Goal: Information Seeking & Learning: Get advice/opinions

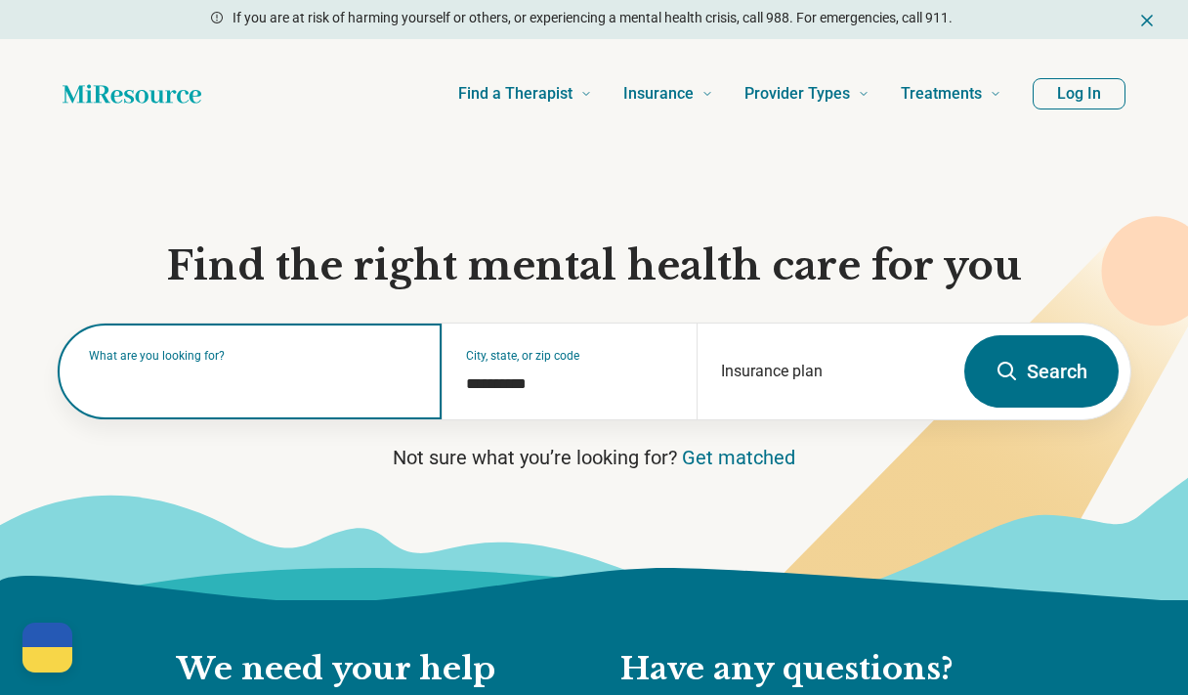
click at [275, 390] on input "text" at bounding box center [253, 380] width 329 height 23
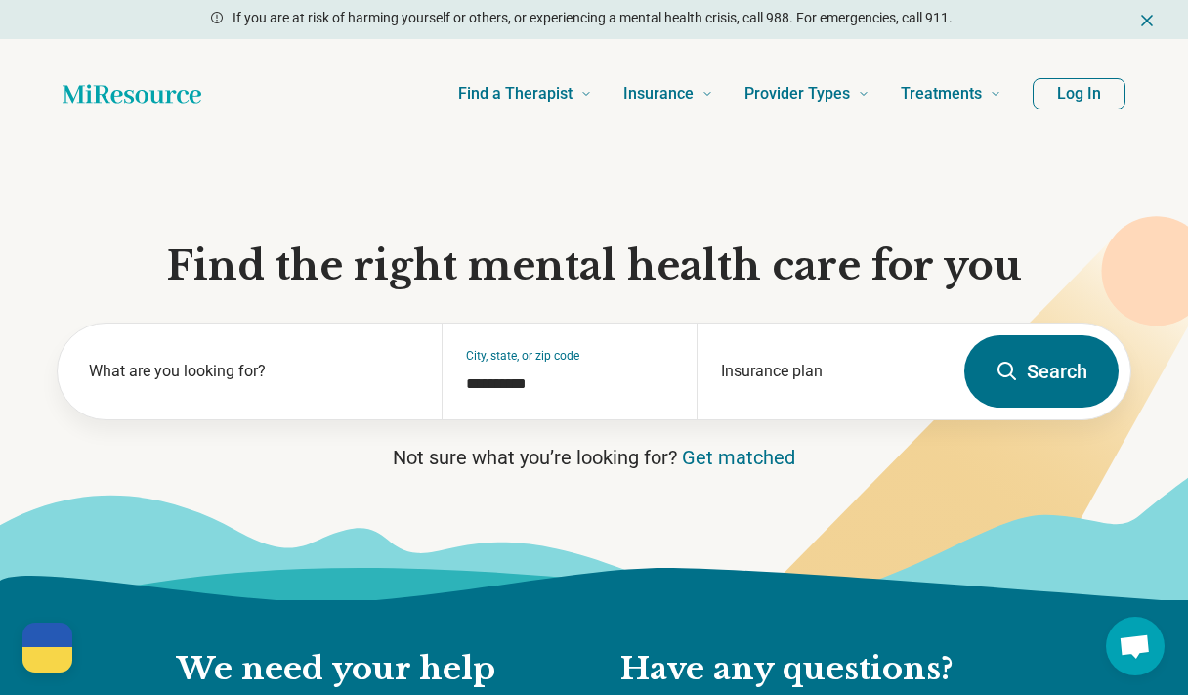
click at [1153, 18] on icon "Dismiss" at bounding box center [1148, 21] width 20 height 20
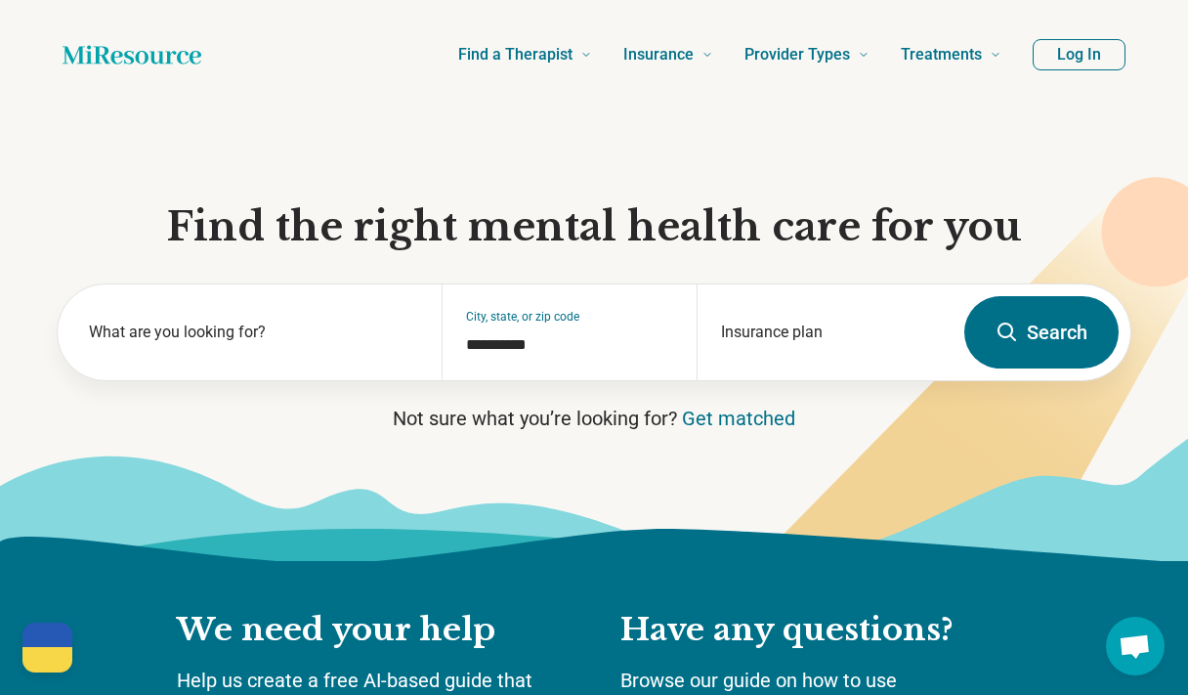
click at [1102, 48] on button "Log In" at bounding box center [1079, 54] width 93 height 31
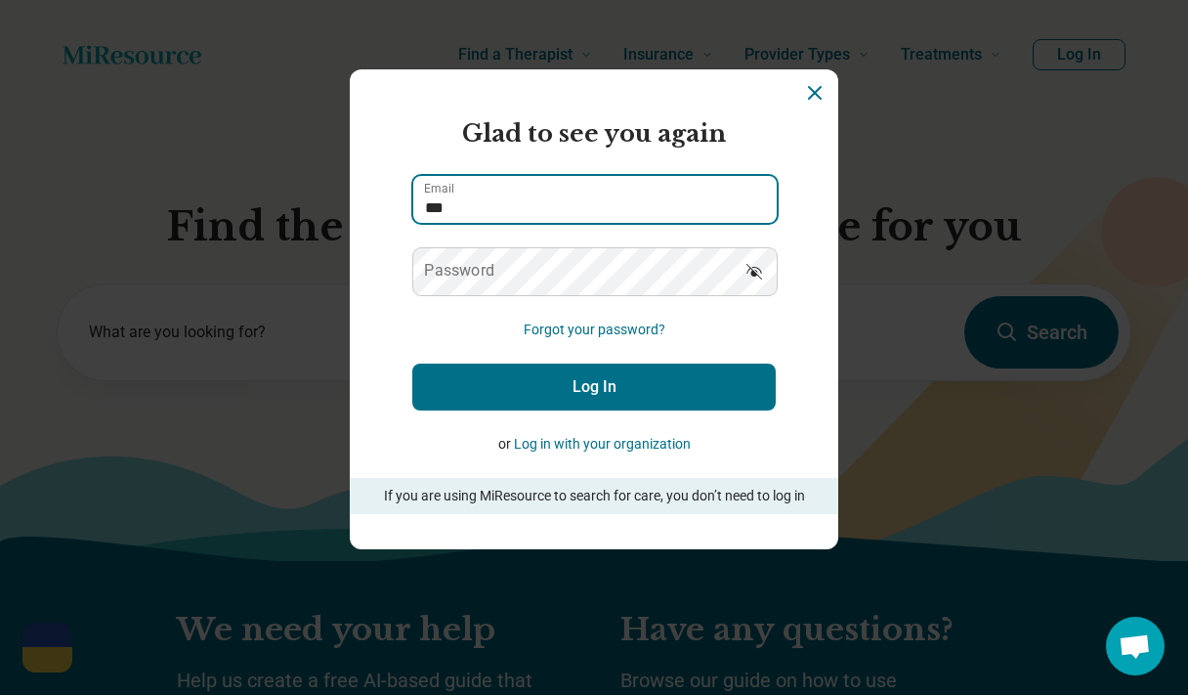
type input "****"
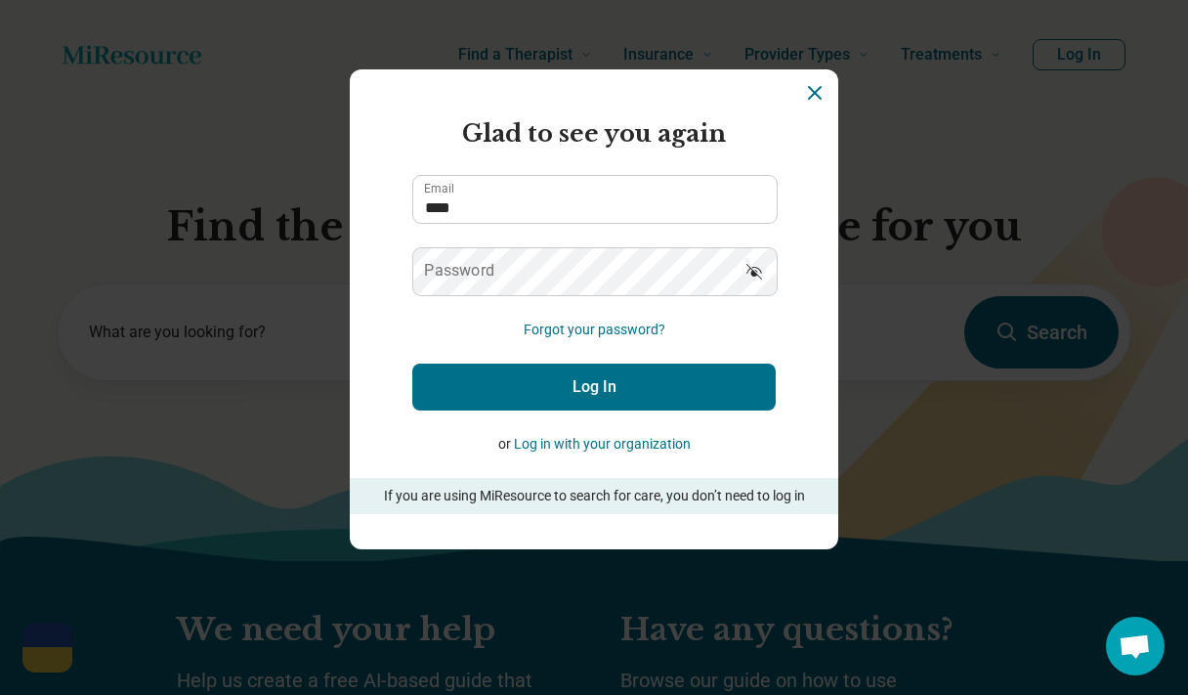
click at [817, 92] on icon "Dismiss" at bounding box center [815, 93] width 12 height 12
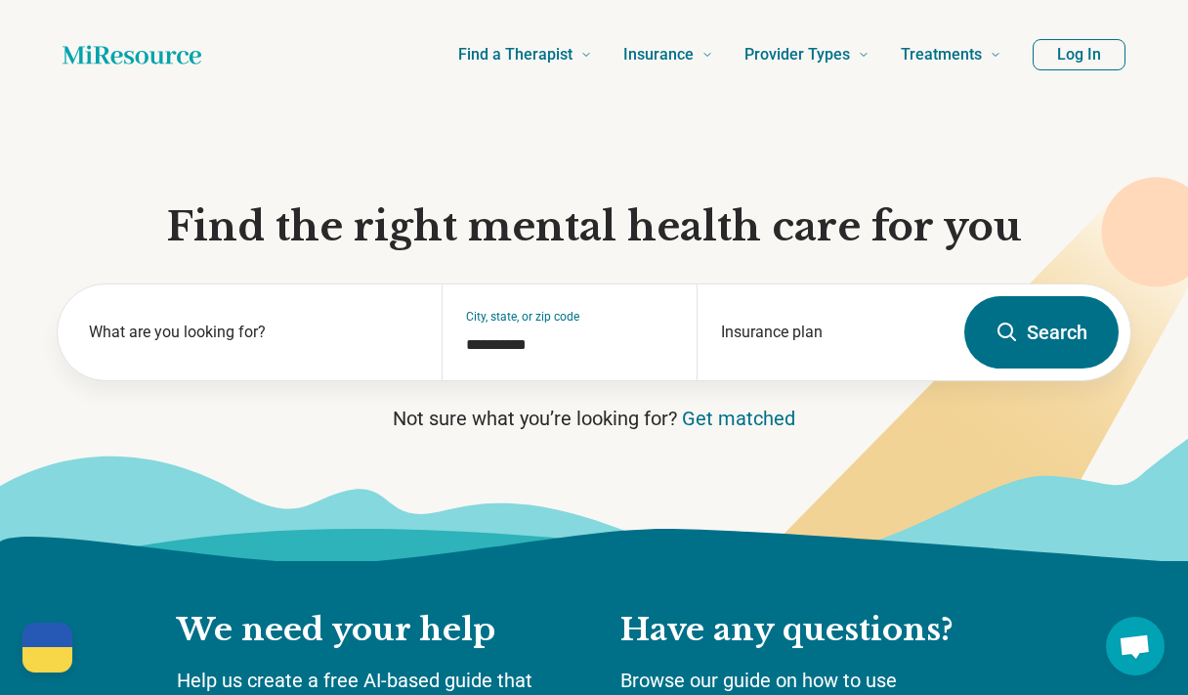
click at [88, 164] on section "**********" at bounding box center [594, 335] width 1188 height 452
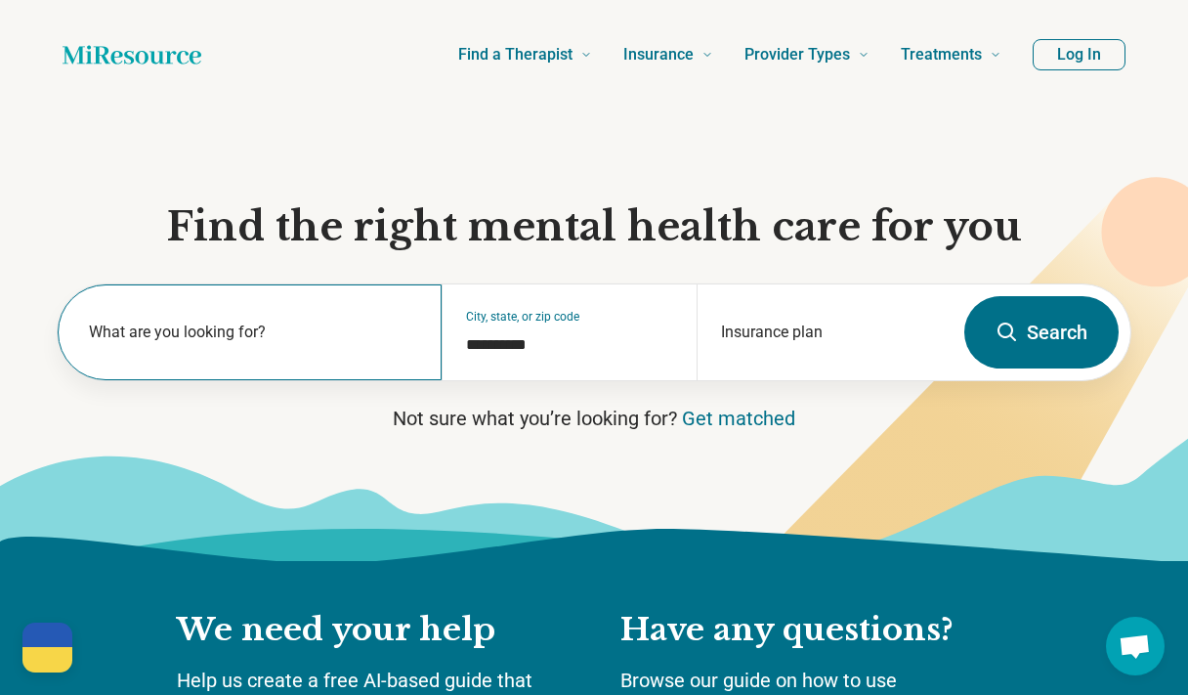
click at [342, 321] on label "What are you looking for?" at bounding box center [253, 332] width 329 height 23
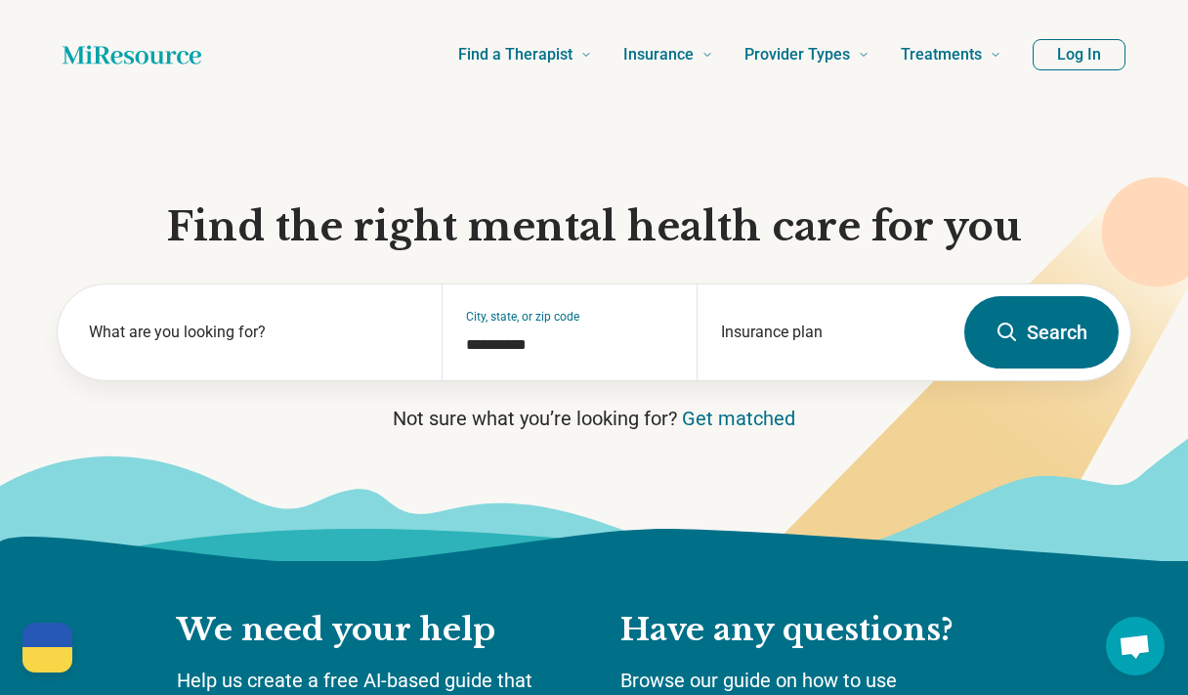
click at [1022, 341] on button "Search" at bounding box center [1042, 332] width 154 height 72
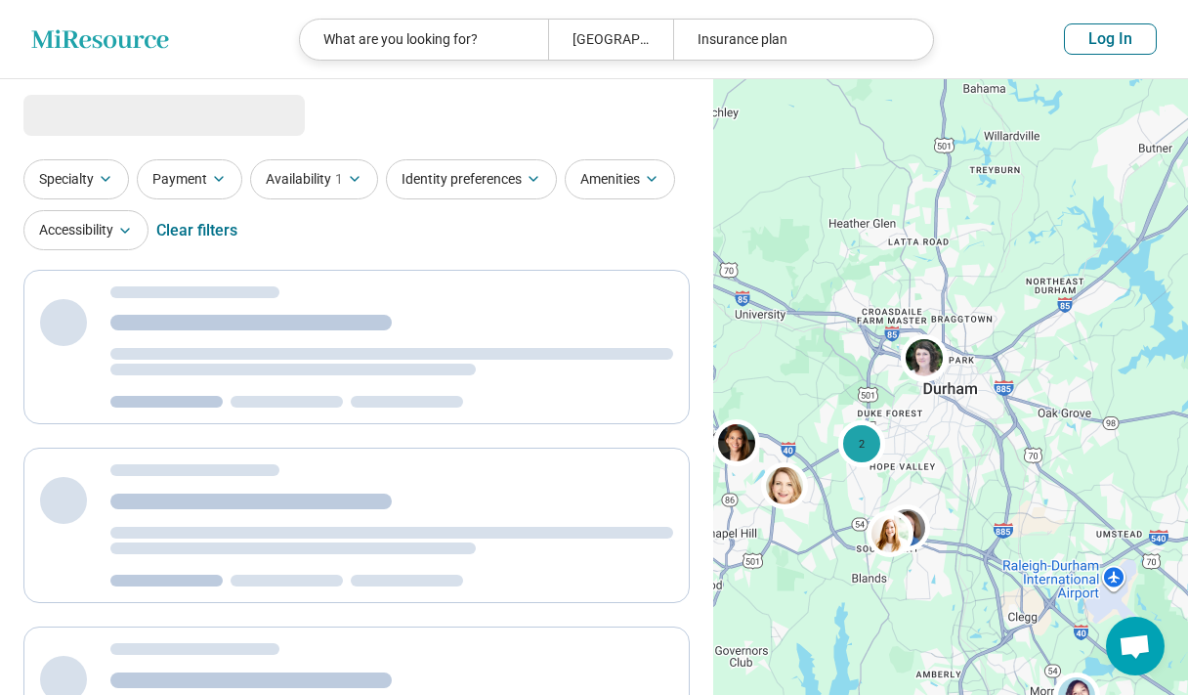
select select "***"
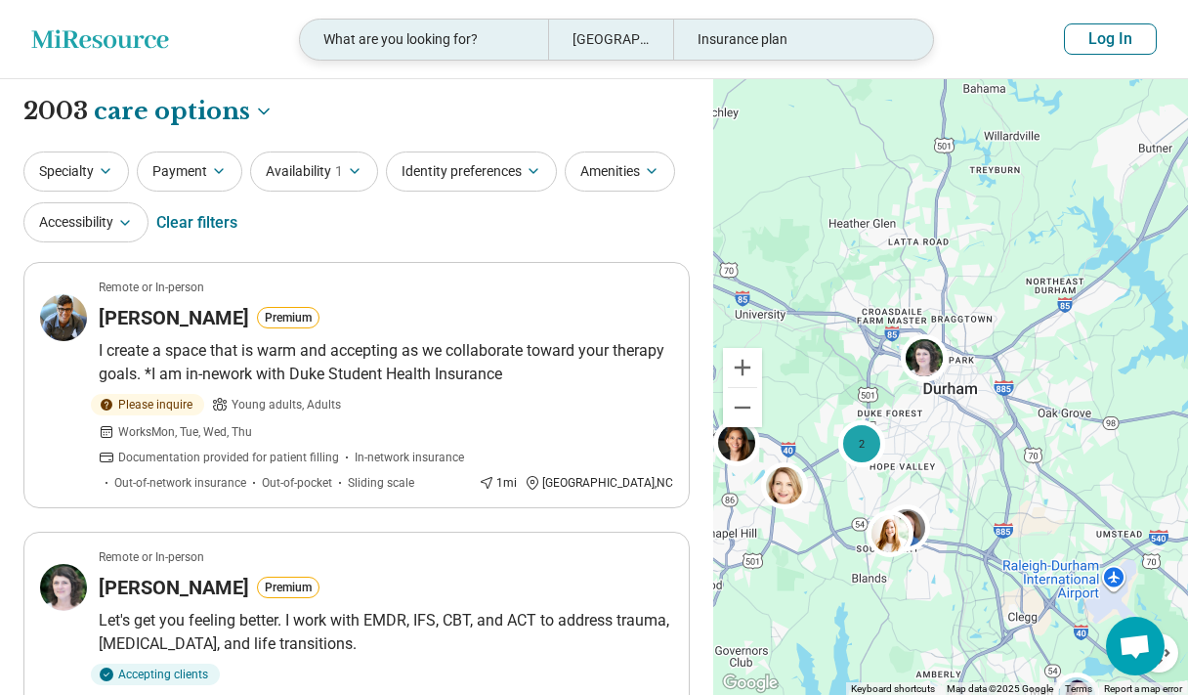
click at [454, 41] on div "What are you looking for?" at bounding box center [424, 40] width 248 height 40
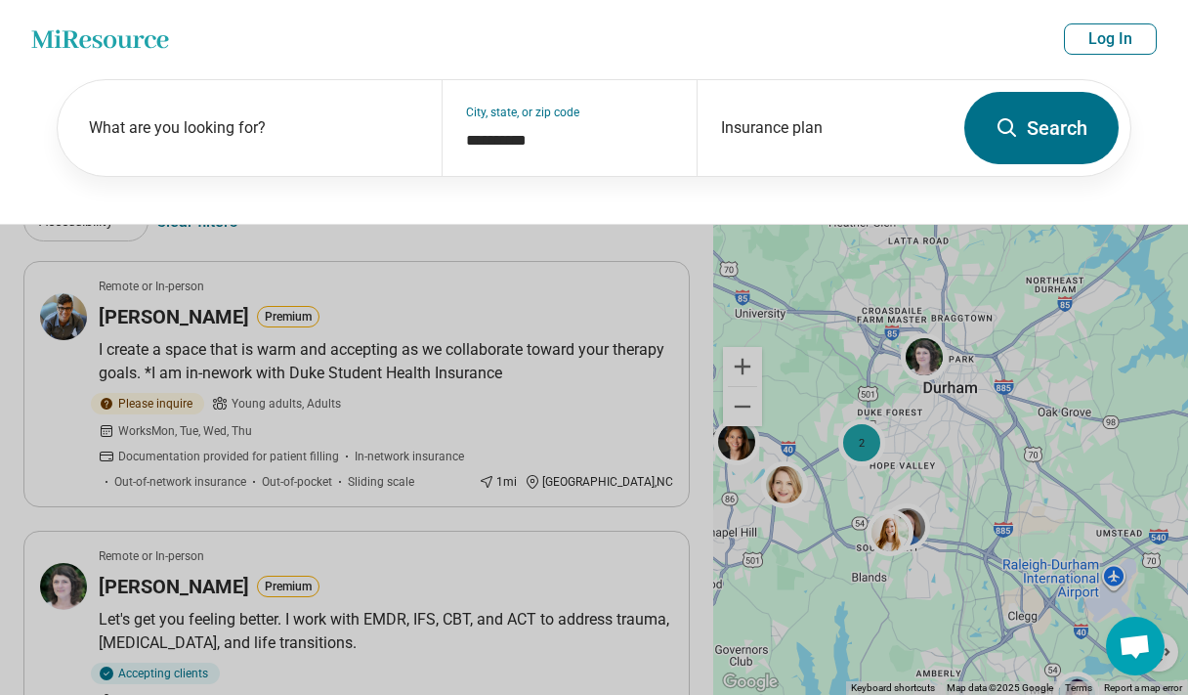
click at [359, 241] on button at bounding box center [594, 347] width 1188 height 695
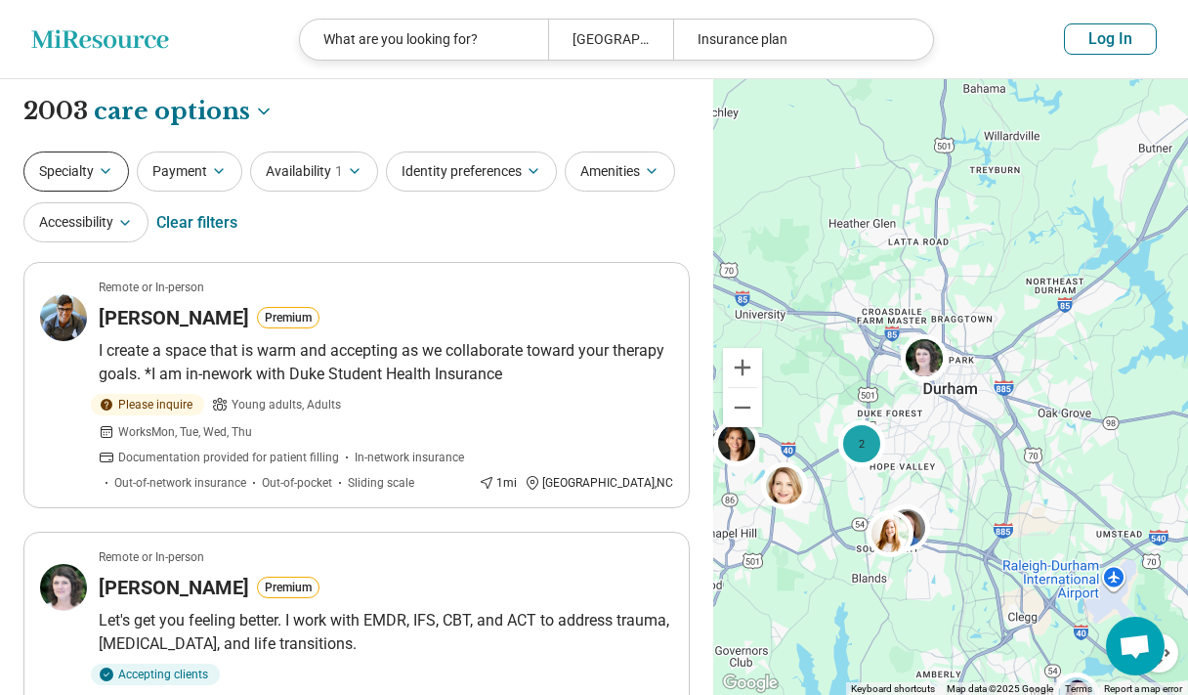
click at [107, 163] on icon "button" at bounding box center [106, 171] width 16 height 16
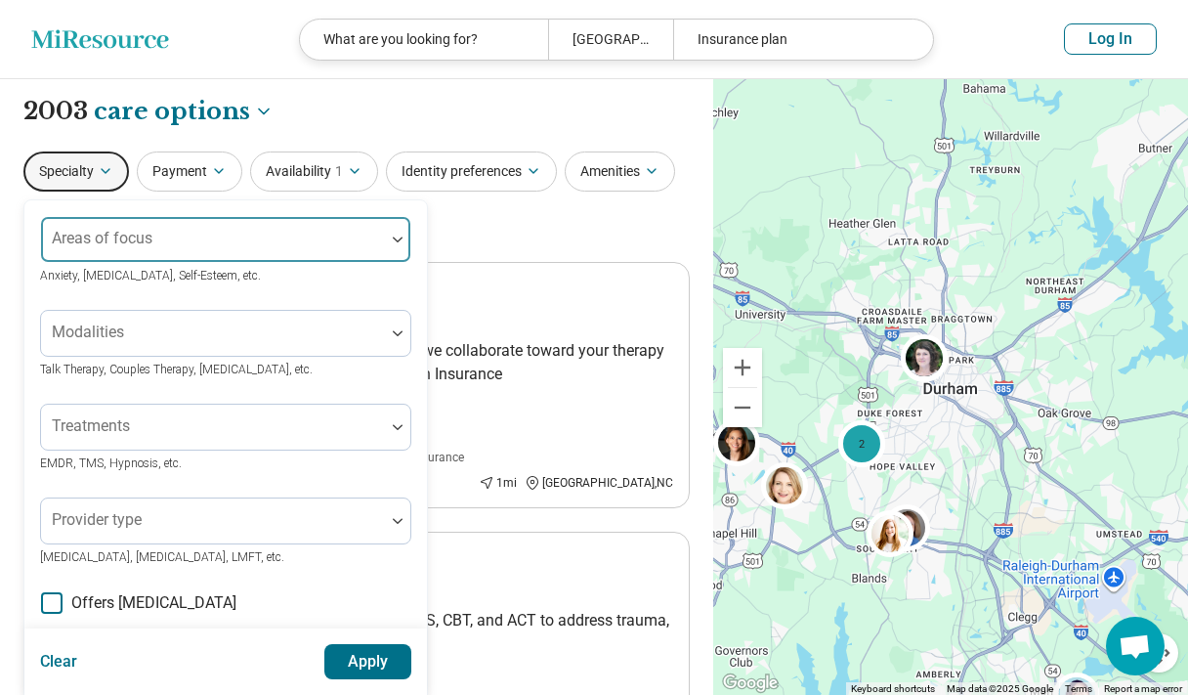
click at [132, 241] on div "Areas of focus" at bounding box center [225, 239] width 371 height 47
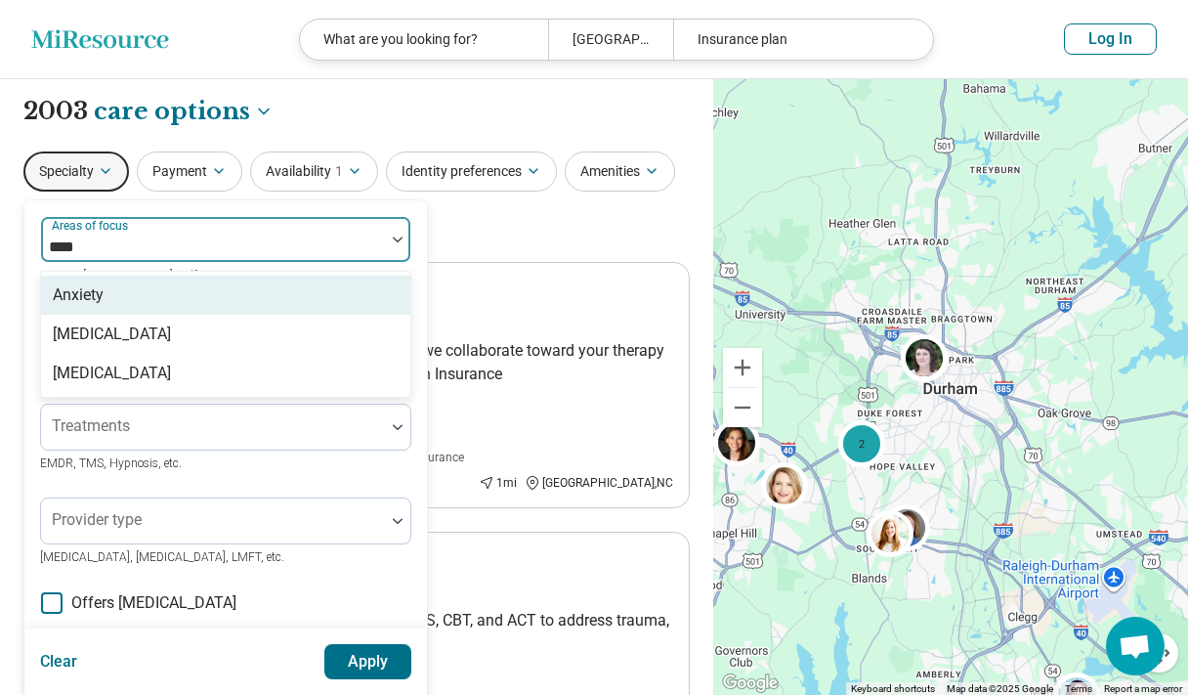
type input "*****"
click at [183, 292] on div "Anxiety" at bounding box center [225, 295] width 369 height 39
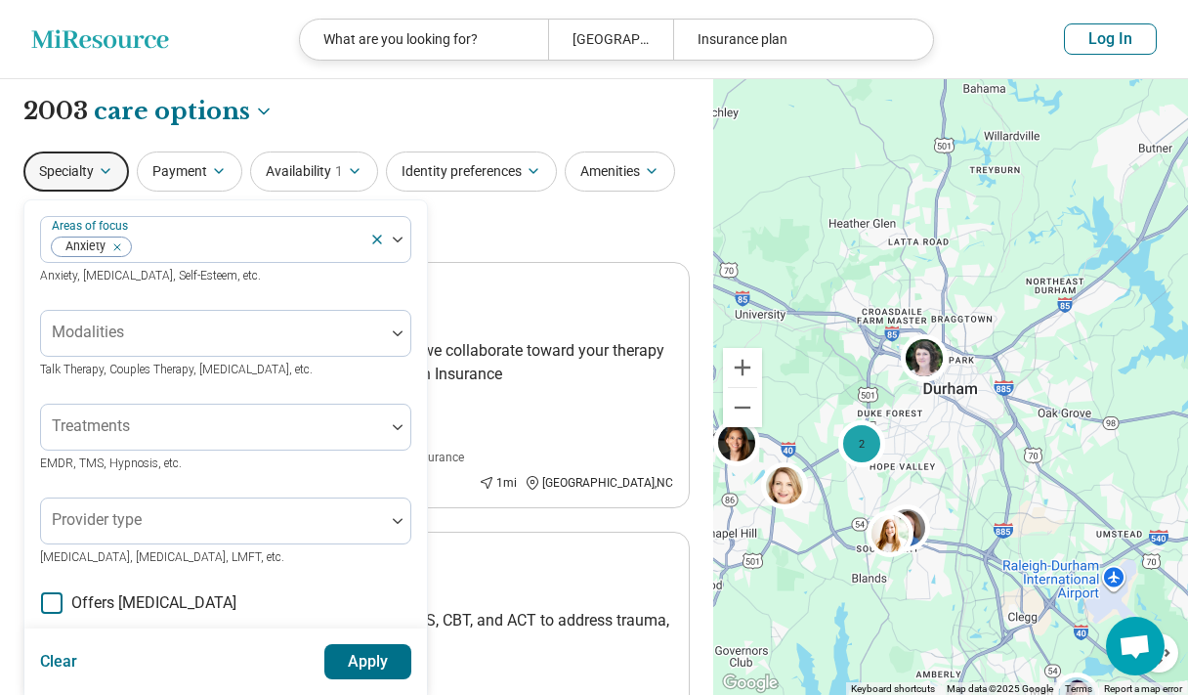
click at [268, 208] on div "Areas of focus Anxiety Anxiety, Depression, Self-Esteem, etc. Modalities Talk T…" at bounding box center [225, 598] width 403 height 796
click at [254, 331] on div at bounding box center [213, 340] width 328 height 27
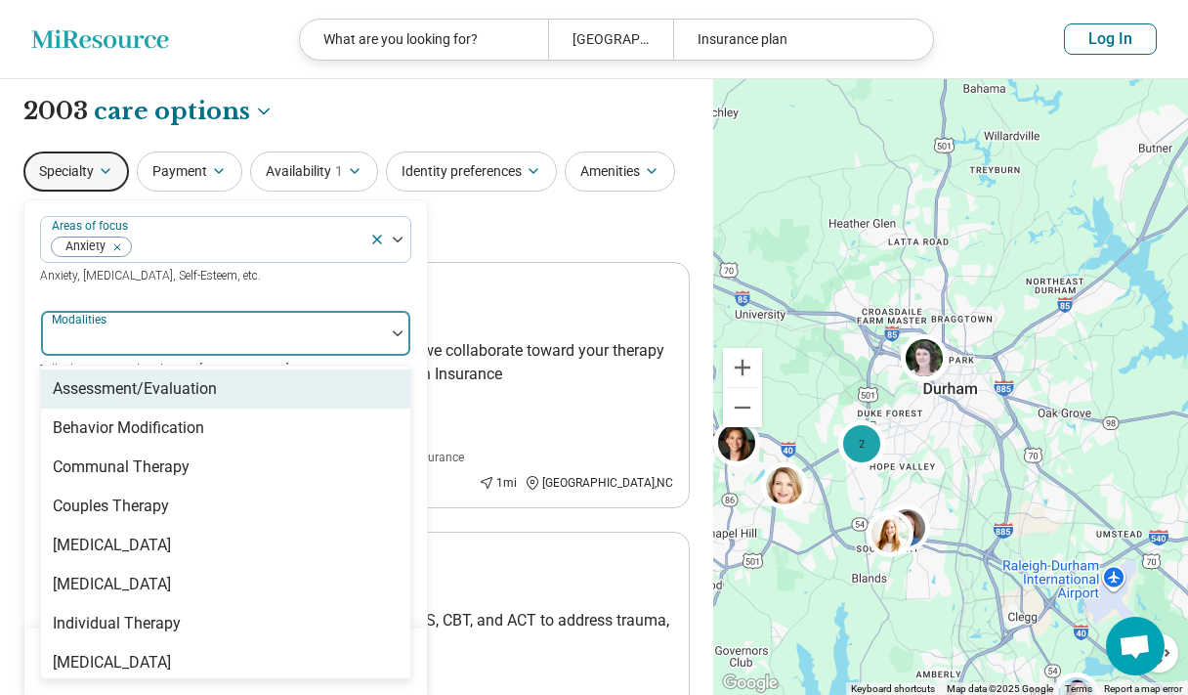
click at [254, 331] on div at bounding box center [213, 340] width 328 height 27
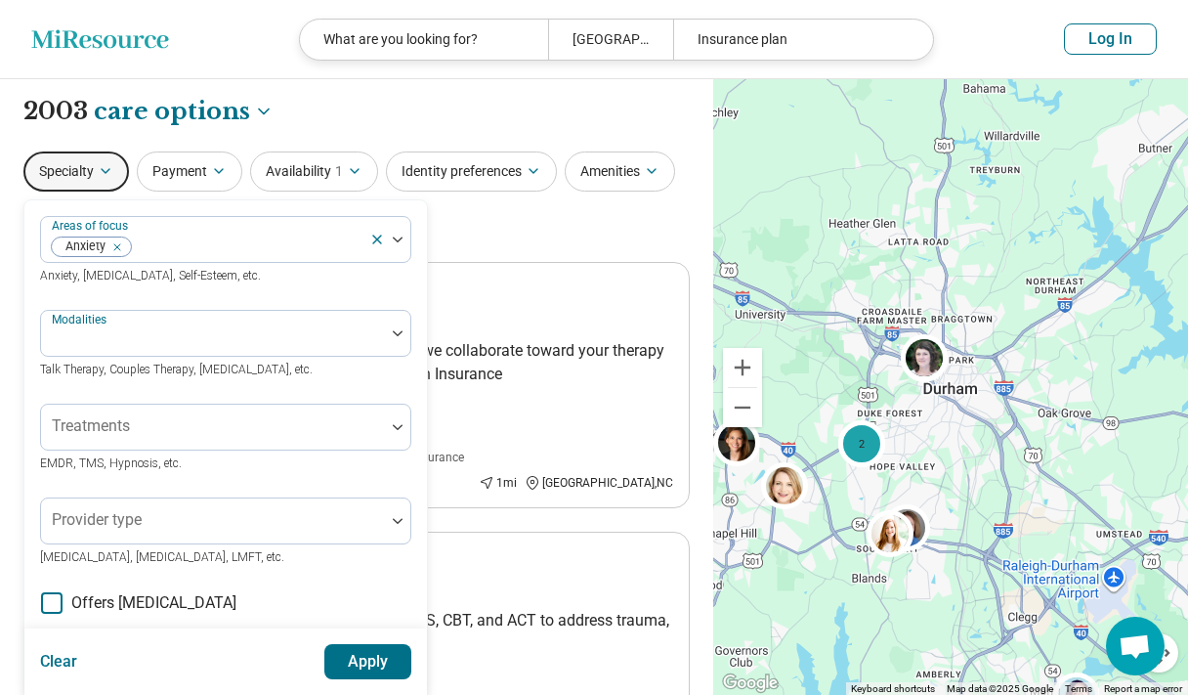
scroll to position [52, 0]
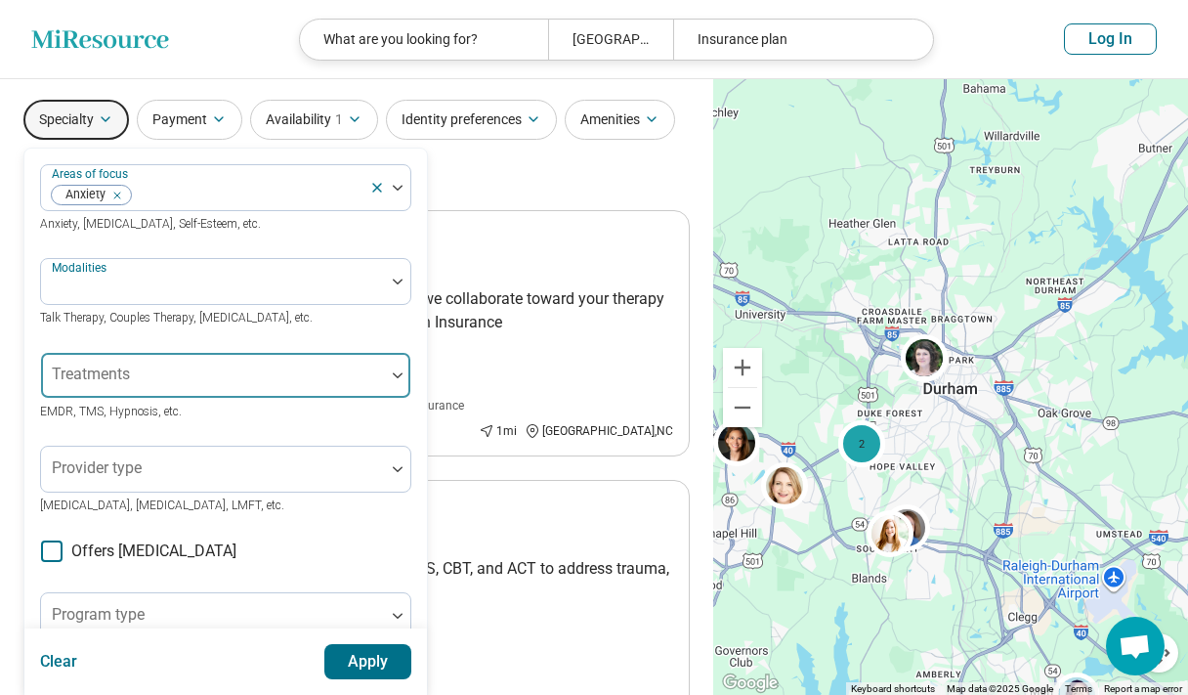
click at [251, 375] on div at bounding box center [213, 382] width 328 height 27
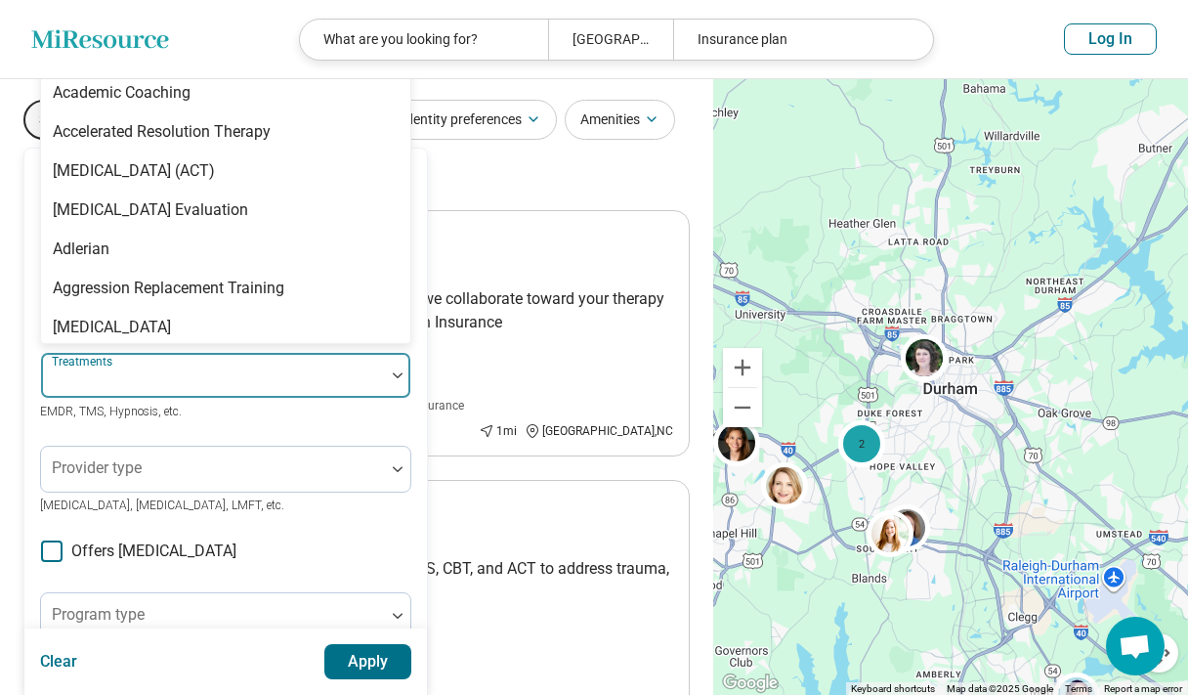
click at [251, 375] on div at bounding box center [213, 382] width 328 height 27
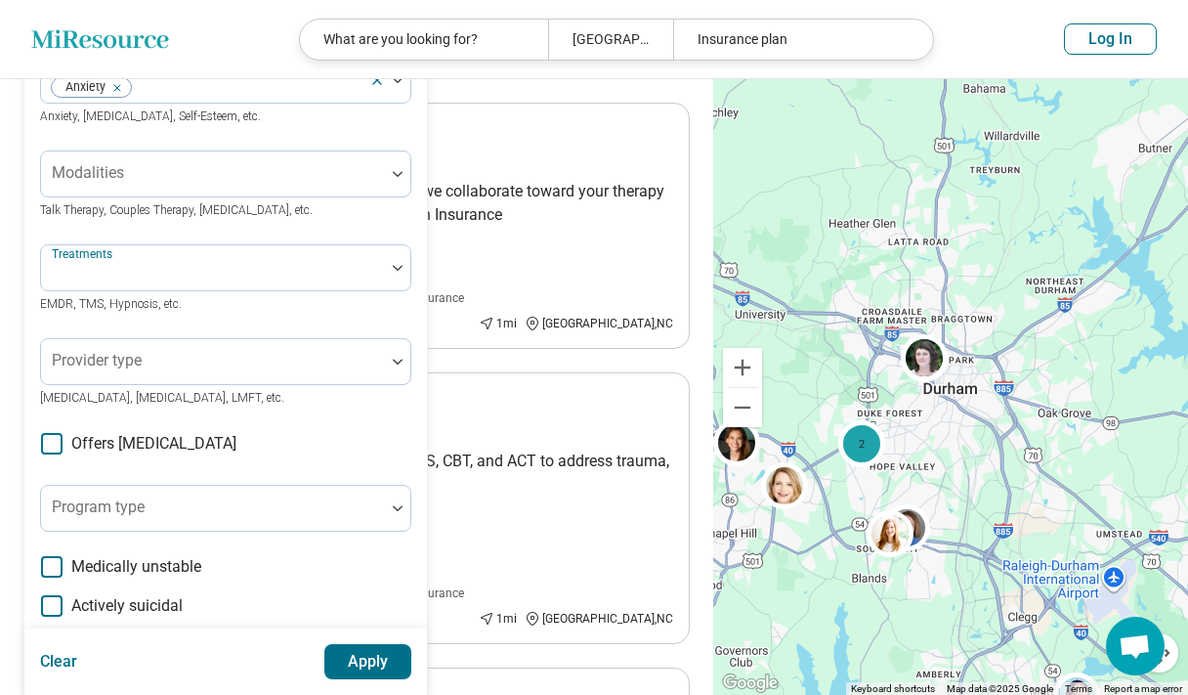
scroll to position [177, 0]
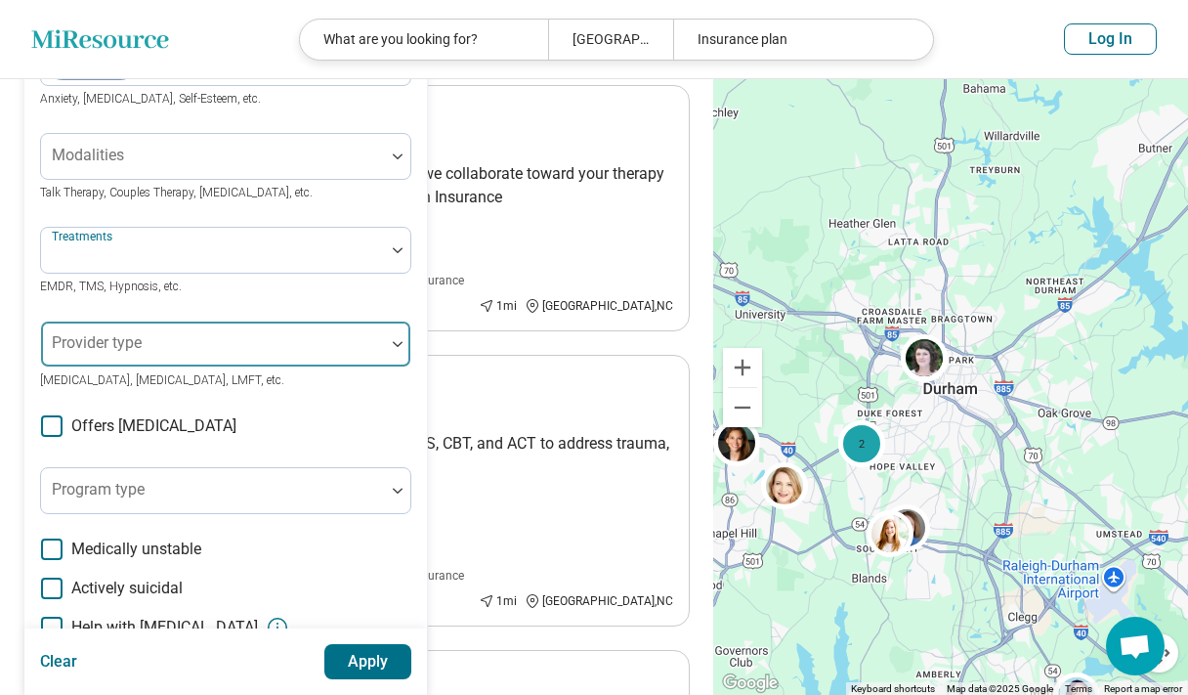
click at [292, 355] on div at bounding box center [213, 351] width 328 height 27
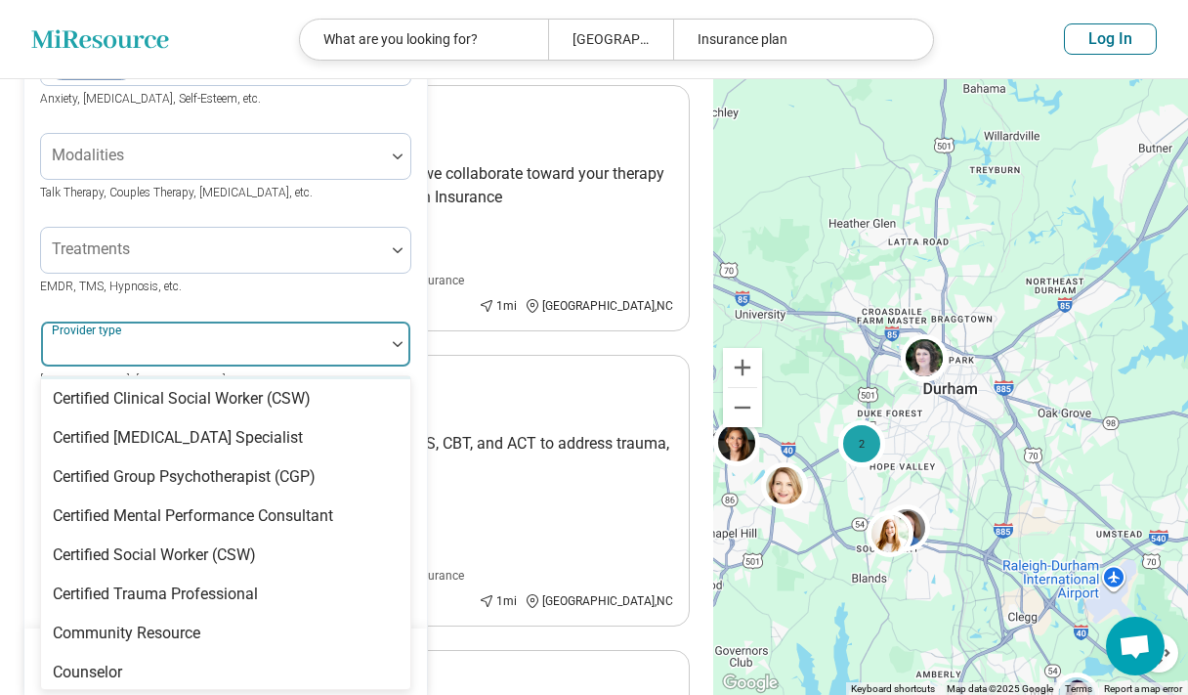
scroll to position [260, 0]
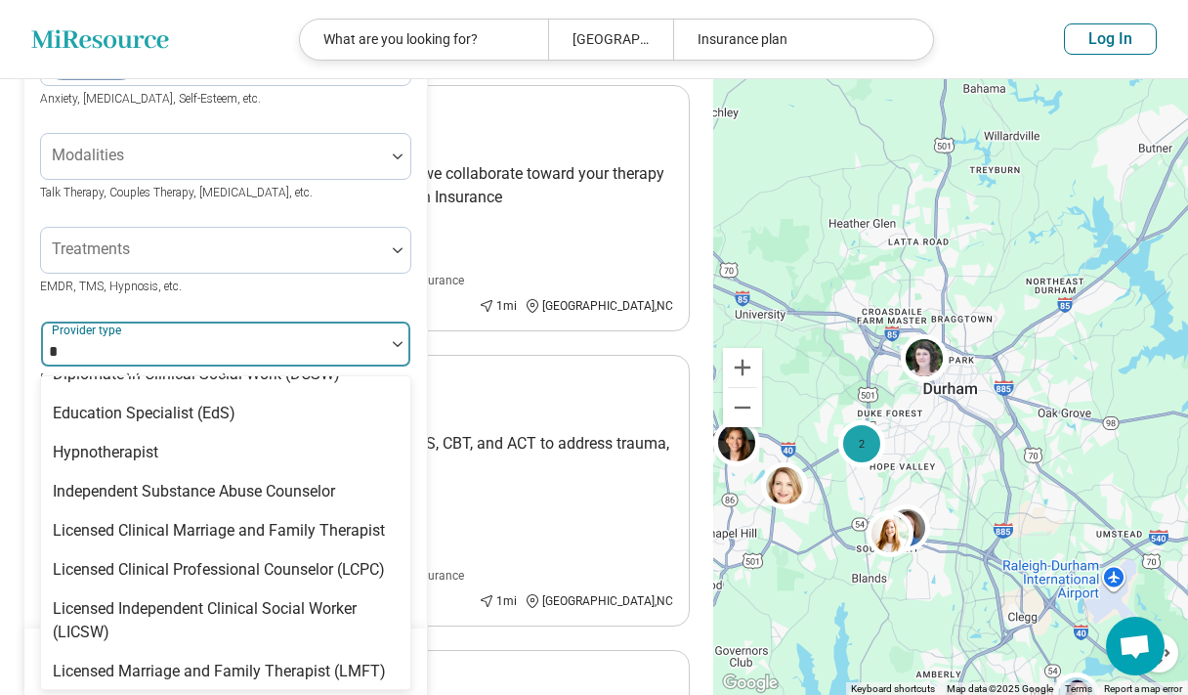
type input "**"
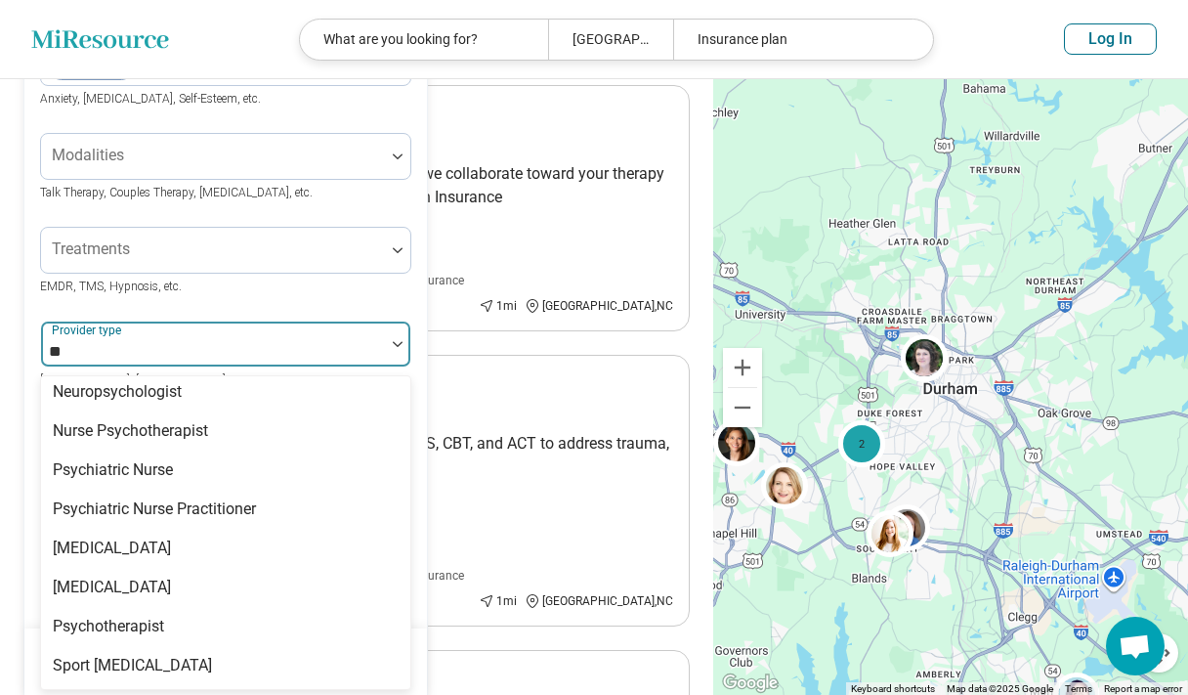
scroll to position [125, 0]
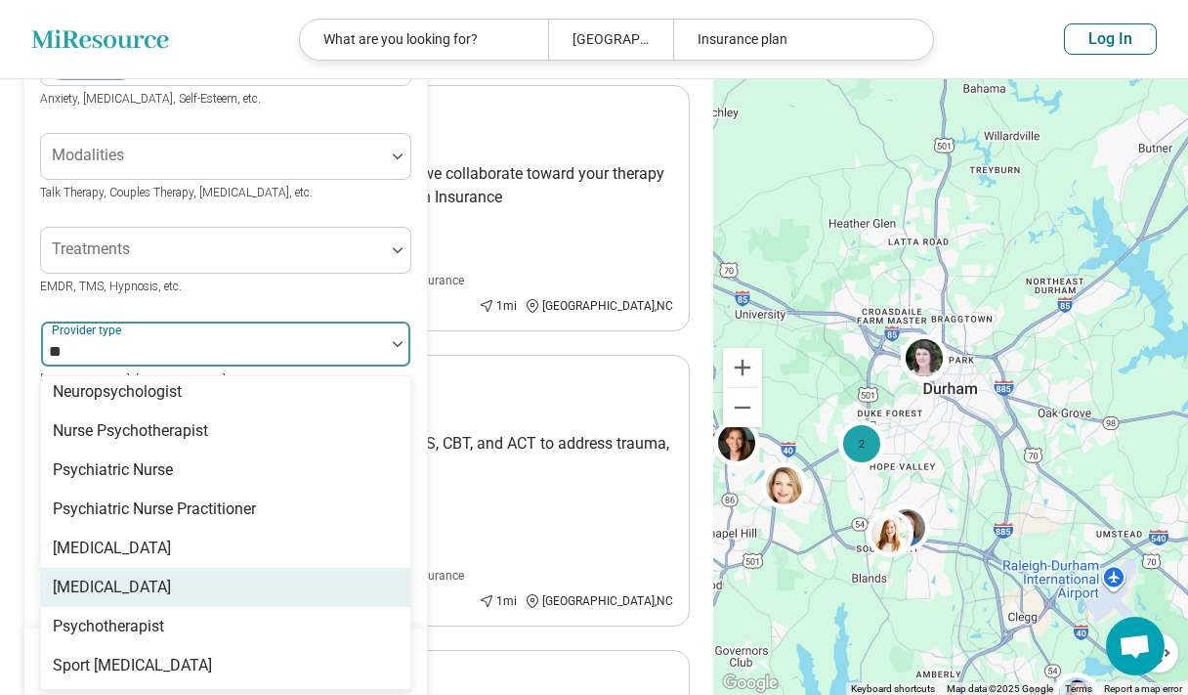
click at [257, 577] on div "[MEDICAL_DATA]" at bounding box center [225, 587] width 369 height 39
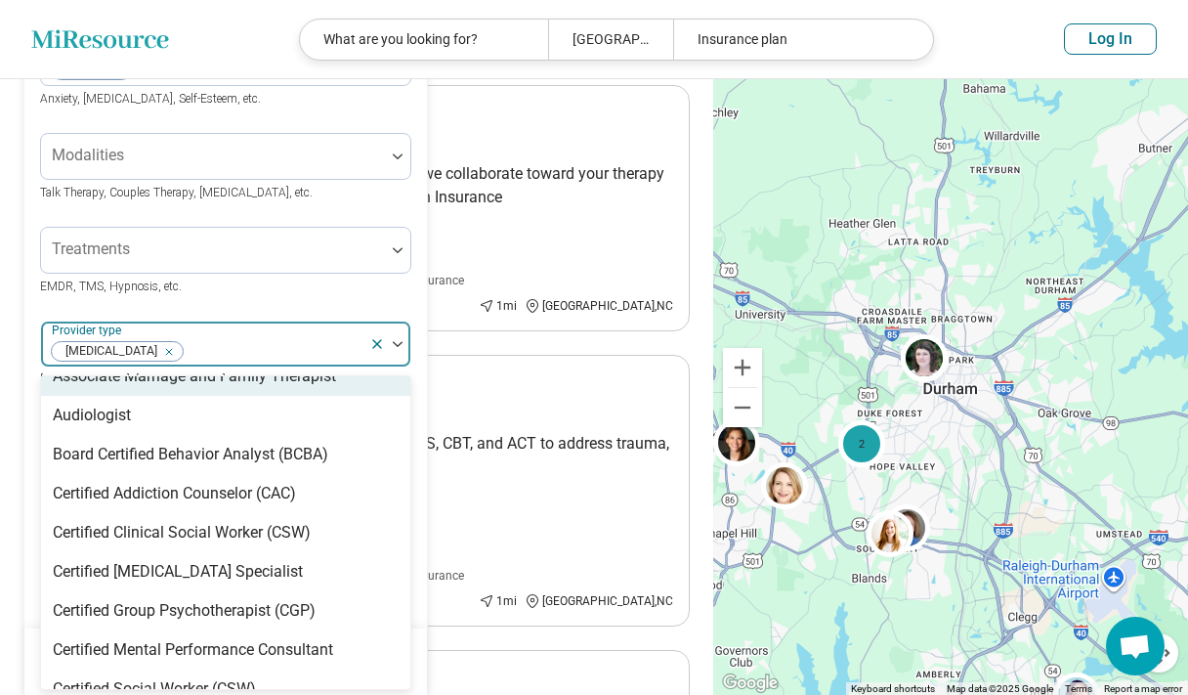
click at [321, 301] on div "Areas of focus Anxiety Anxiety, Depression, Self-Esteem, etc. Modalities Talk T…" at bounding box center [225, 421] width 371 height 764
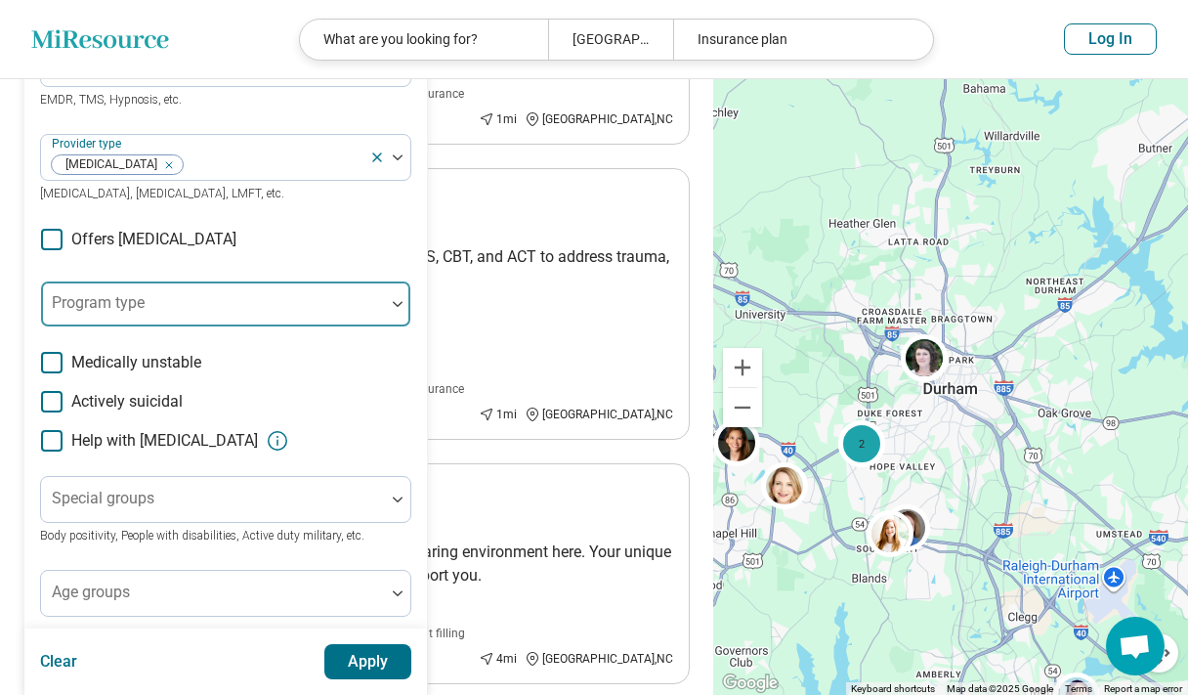
scroll to position [364, 0]
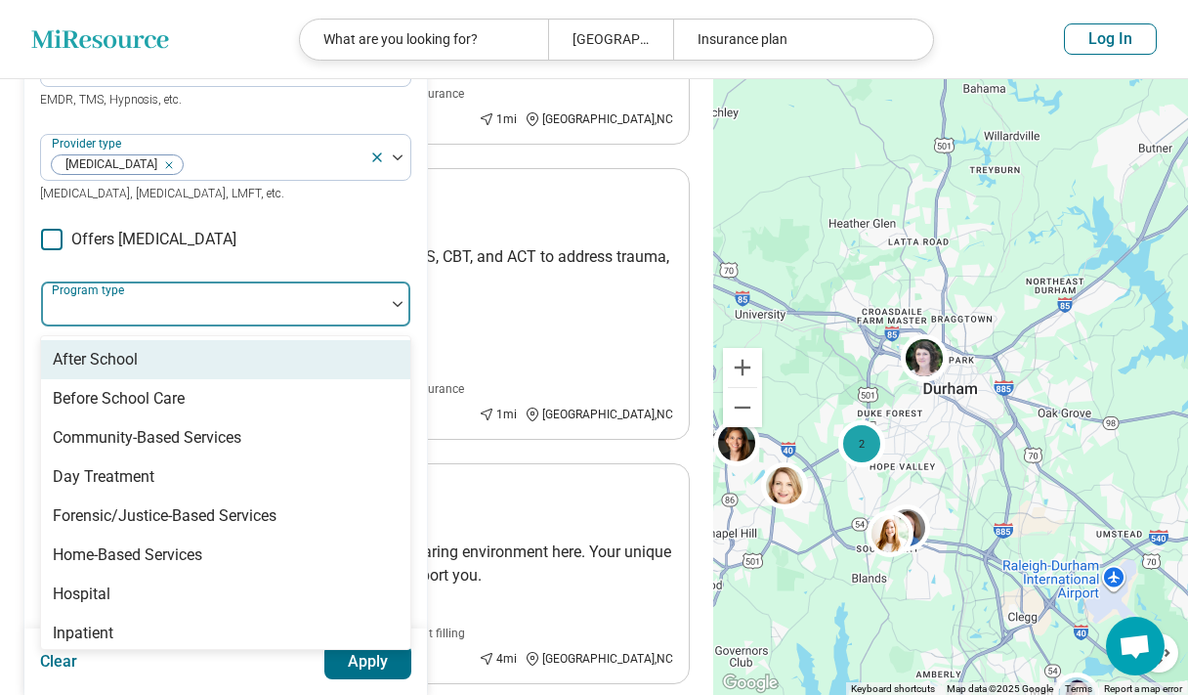
click at [316, 310] on div at bounding box center [213, 311] width 328 height 27
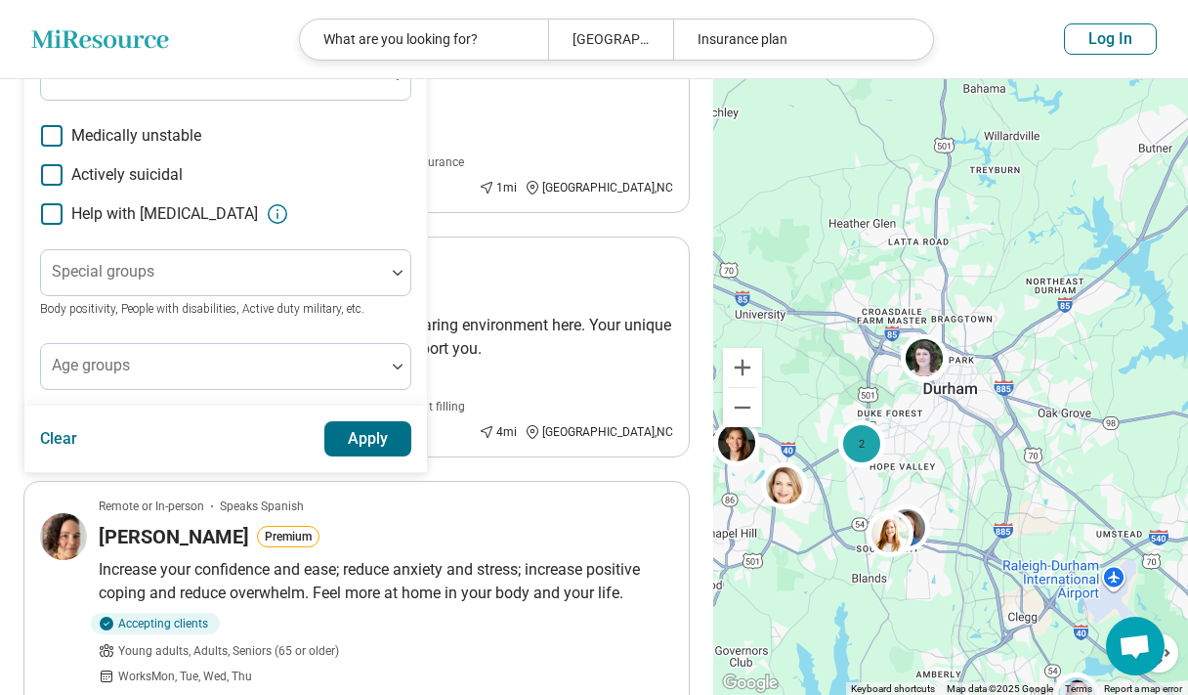
scroll to position [604, 0]
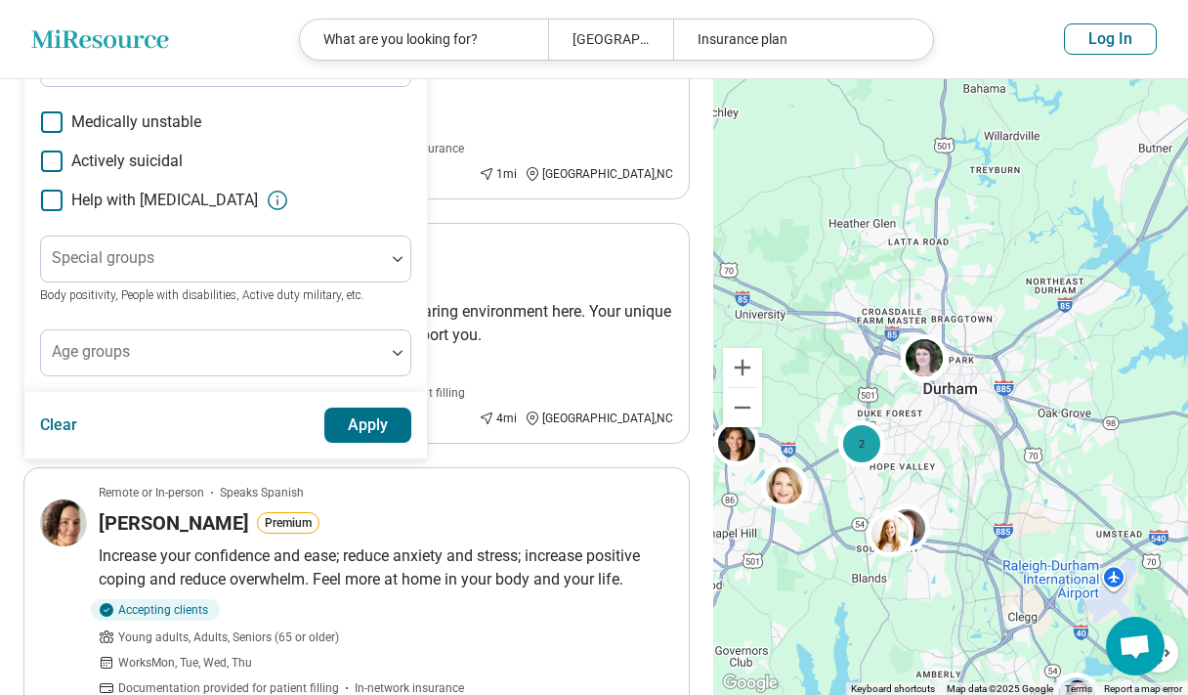
click at [358, 425] on button "Apply" at bounding box center [368, 425] width 88 height 35
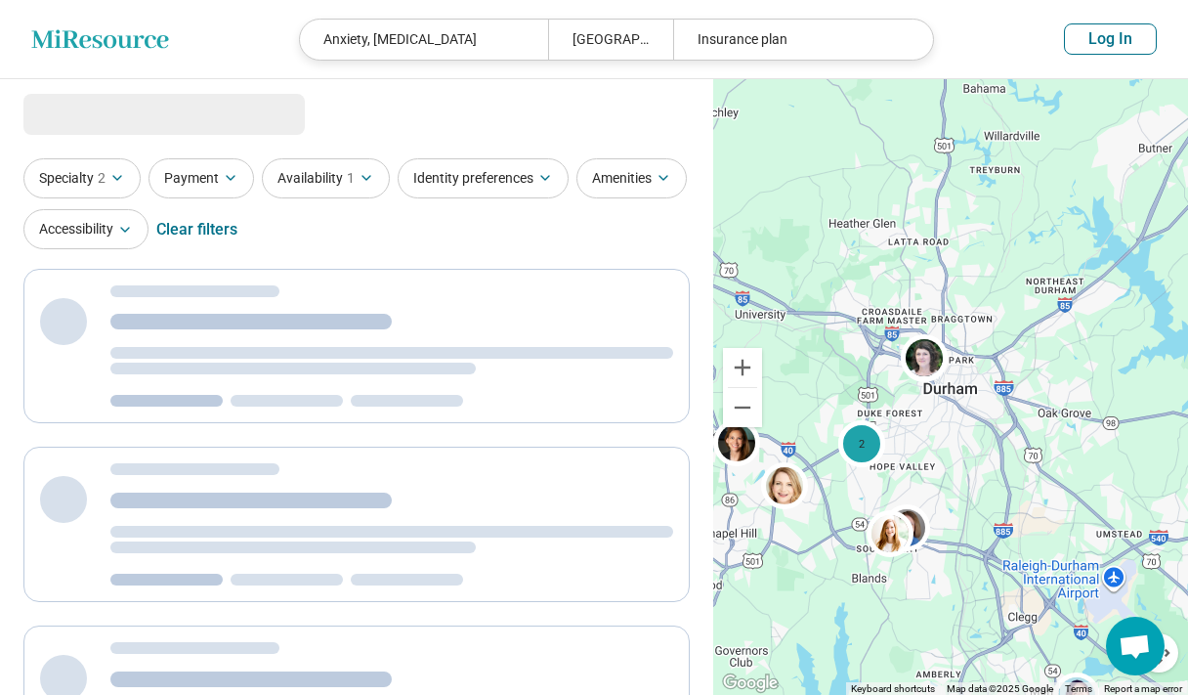
scroll to position [0, 0]
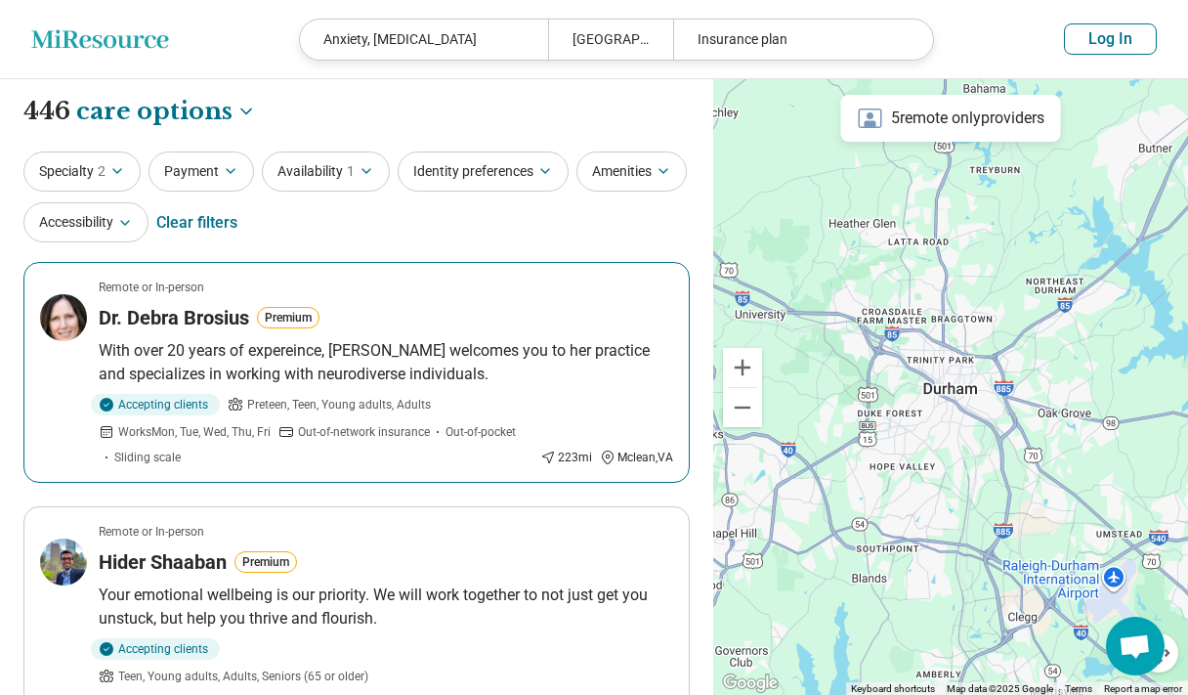
click at [386, 361] on p "With over 20 years of expereince, Dr. Brosius welcomes you to her practice and …" at bounding box center [386, 362] width 575 height 47
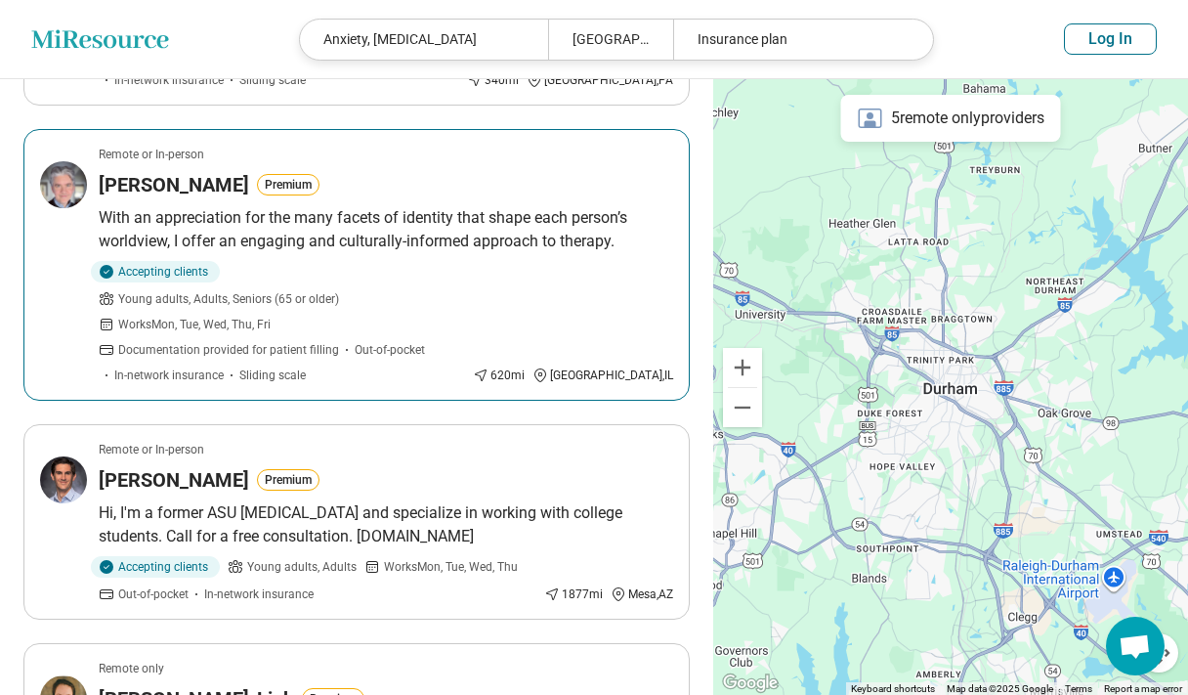
scroll to position [708, 0]
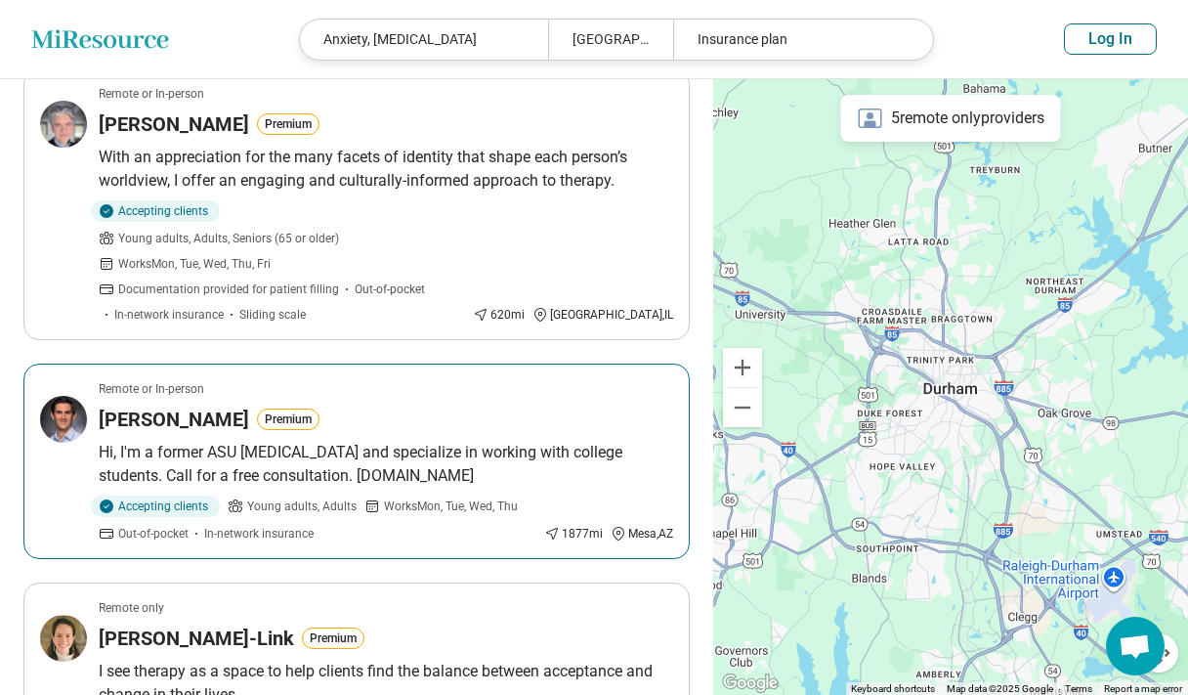
click at [454, 441] on p "Hi, I'm a former ASU [MEDICAL_DATA] and specialize in working with college stud…" at bounding box center [386, 464] width 575 height 47
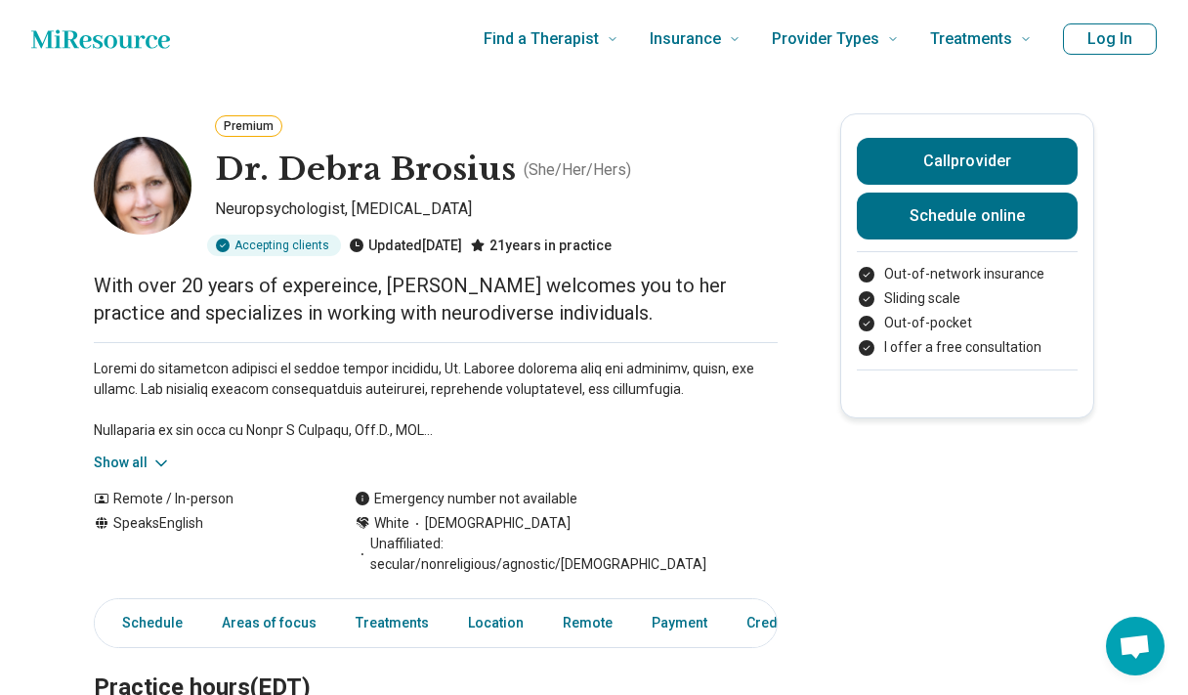
click at [146, 461] on button "Show all" at bounding box center [132, 463] width 77 height 21
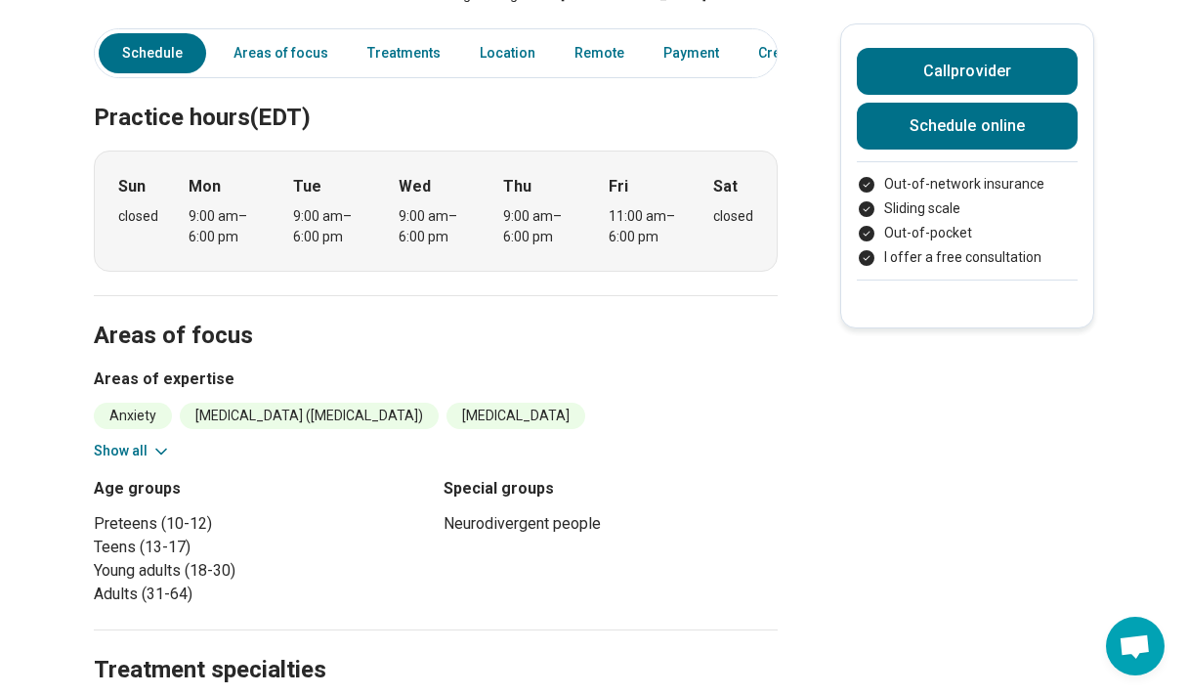
scroll to position [950, 0]
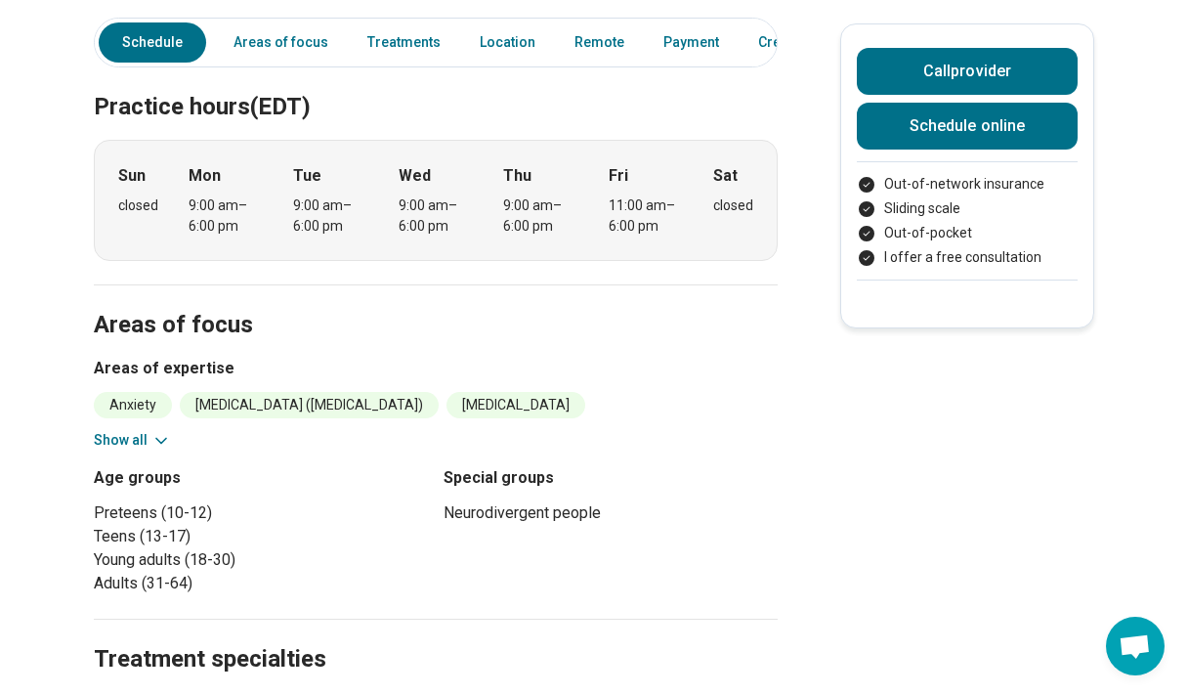
click at [133, 430] on button "Show all" at bounding box center [132, 440] width 77 height 21
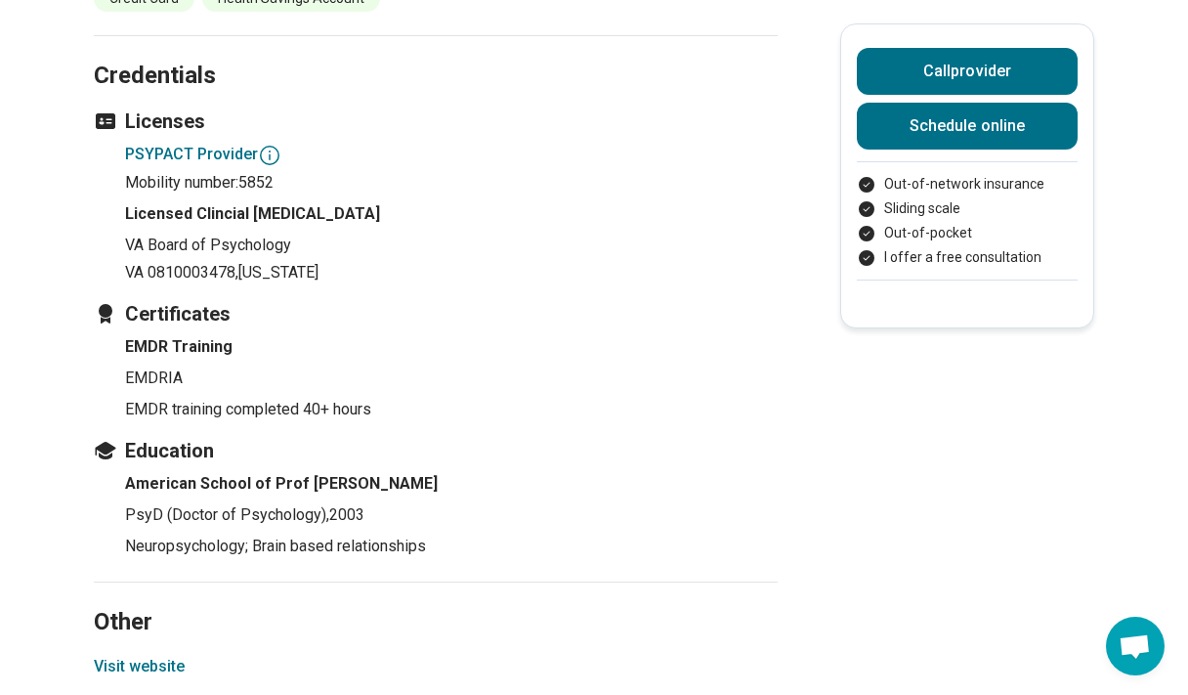
scroll to position [2823, 0]
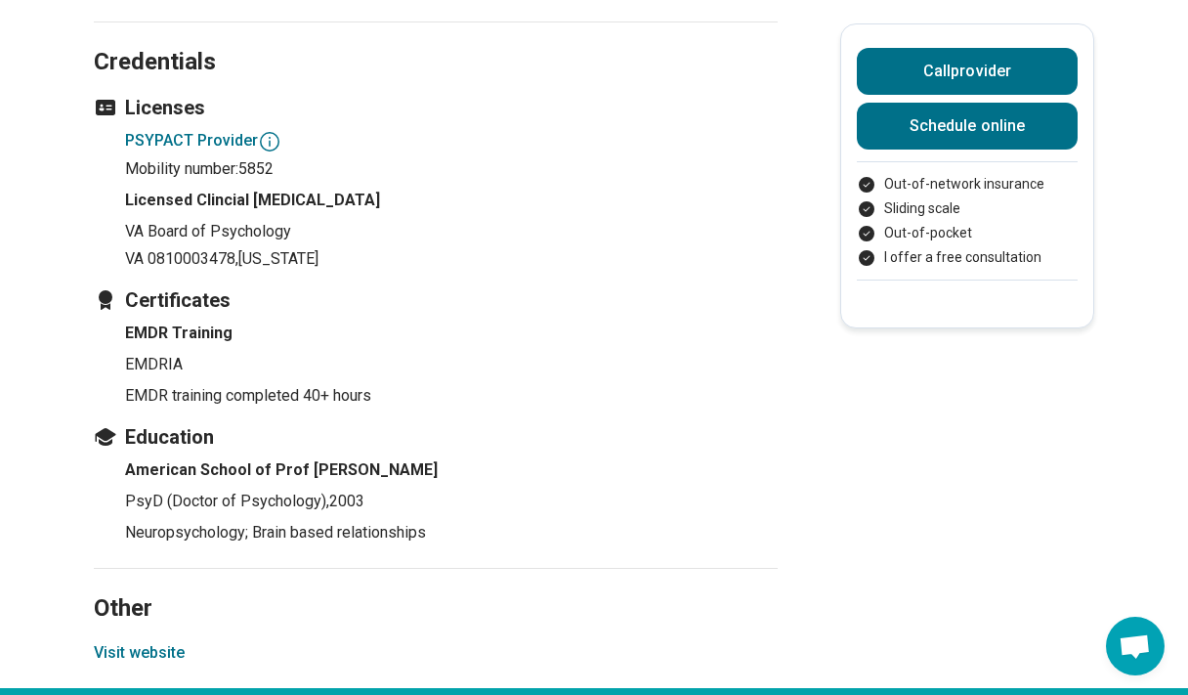
click at [133, 641] on button "Visit website" at bounding box center [139, 652] width 91 height 23
click at [982, 85] on button "Call provider" at bounding box center [967, 71] width 221 height 47
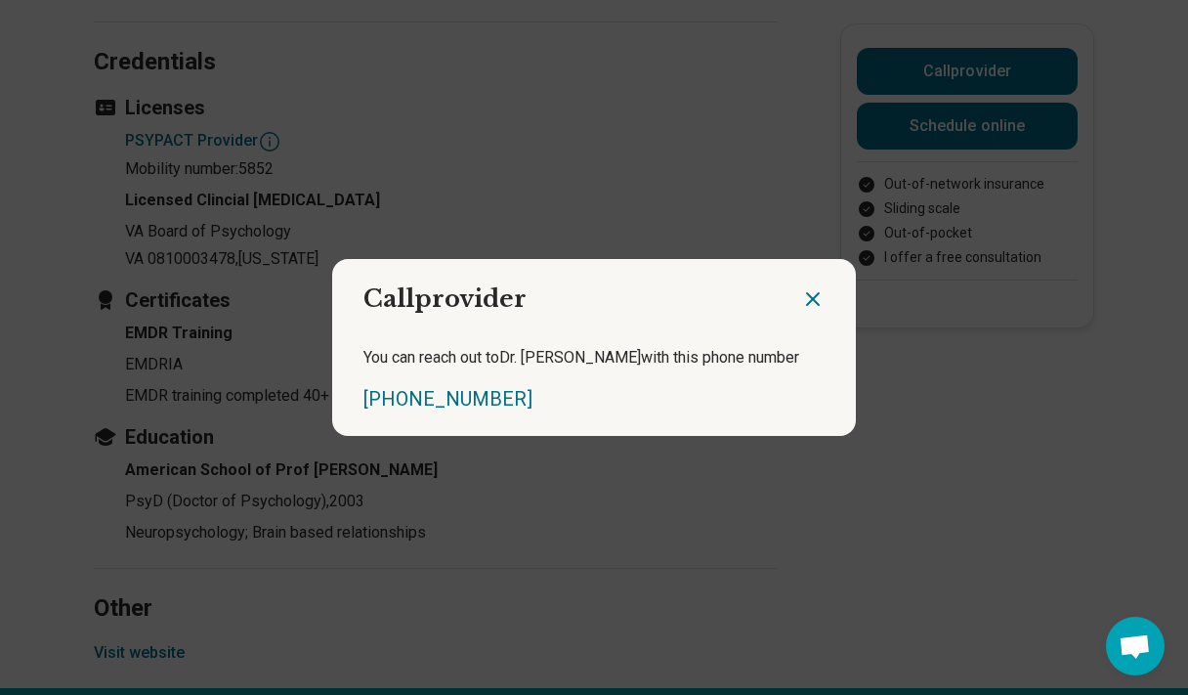
click at [814, 290] on icon "Close dialog" at bounding box center [812, 298] width 23 height 23
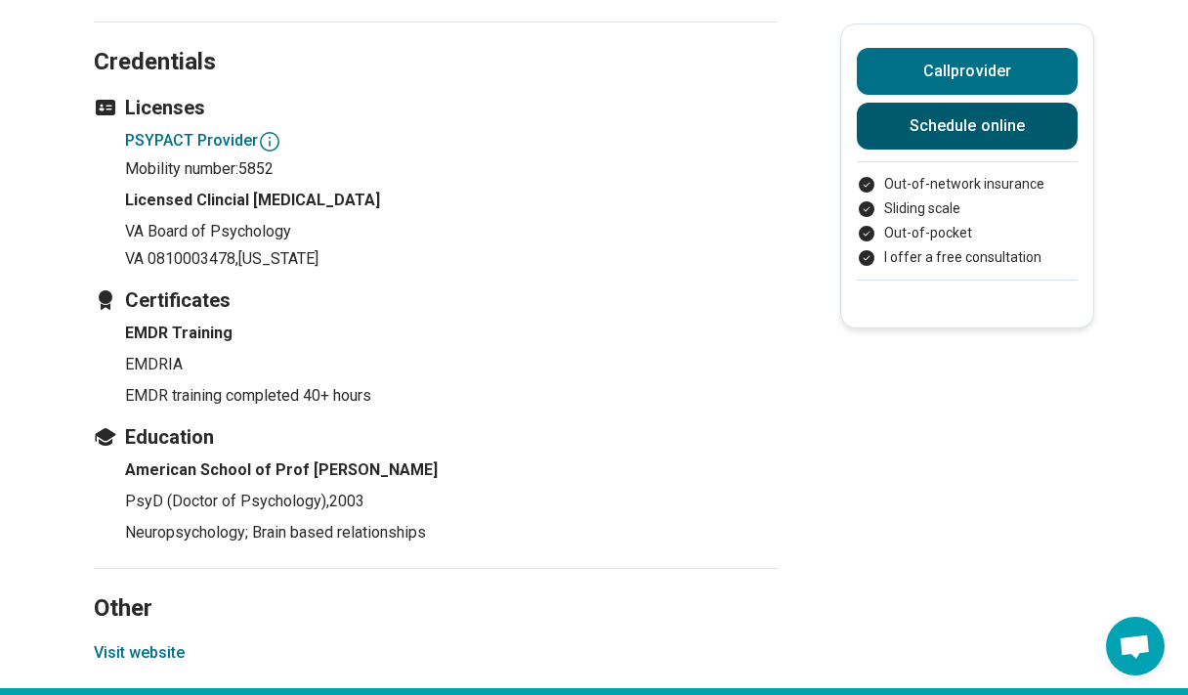
click at [963, 125] on link "Schedule online" at bounding box center [967, 126] width 221 height 47
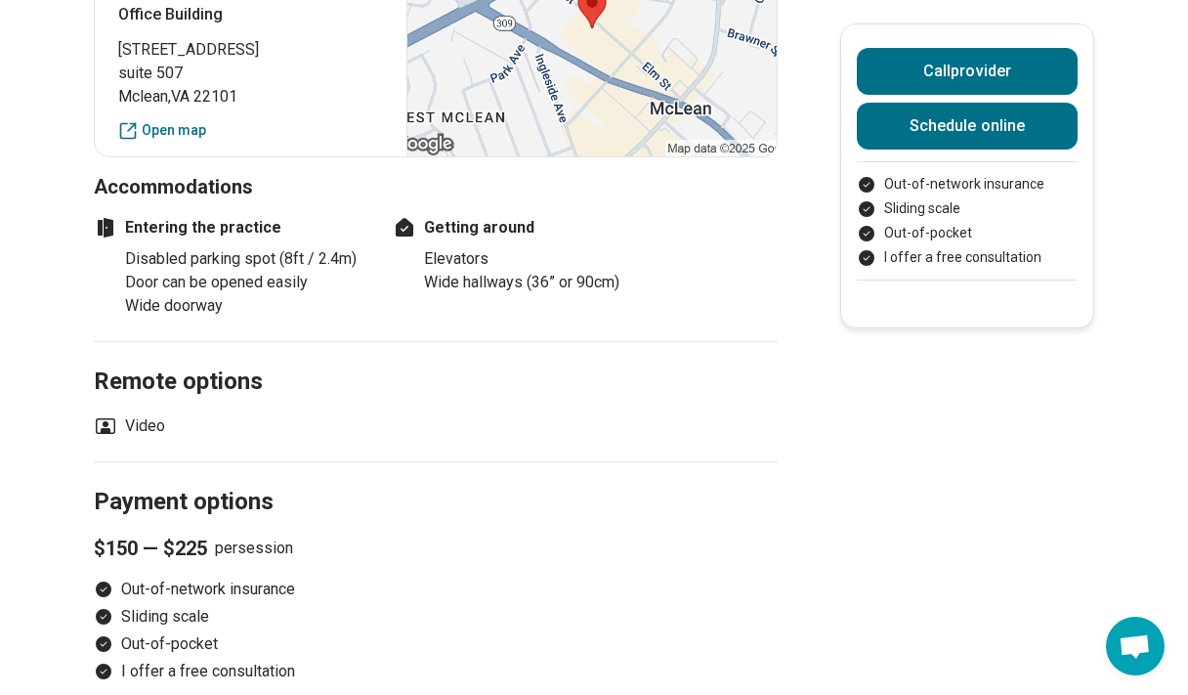
scroll to position [2041, 0]
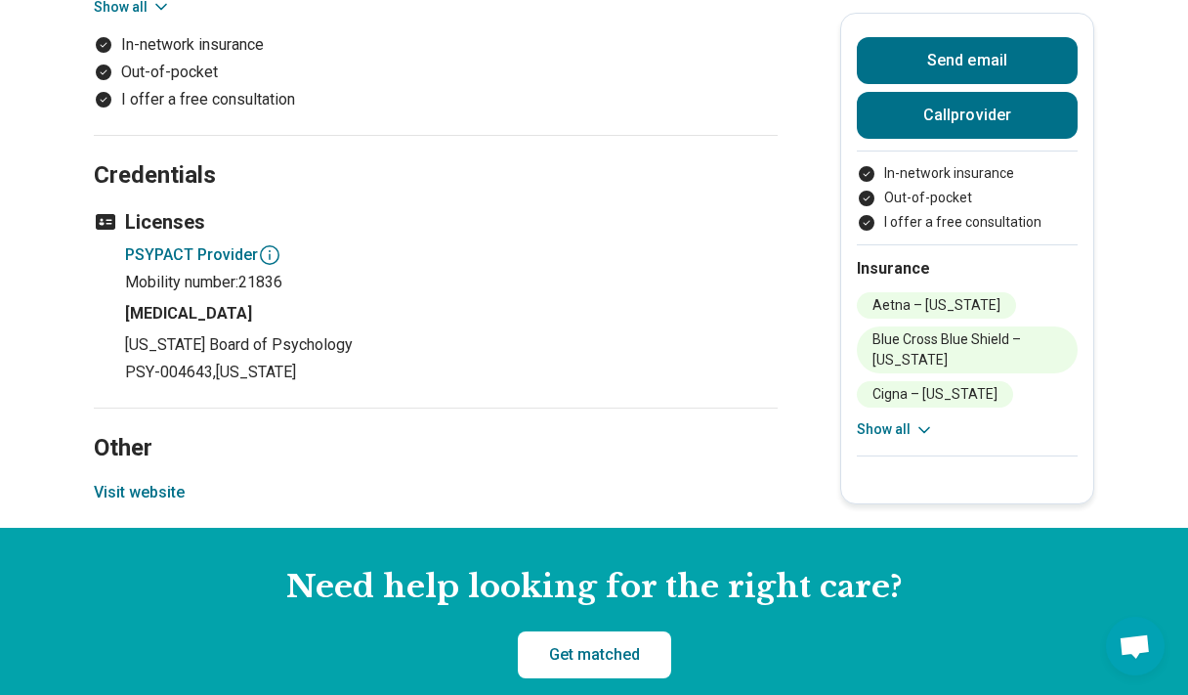
scroll to position [1937, 0]
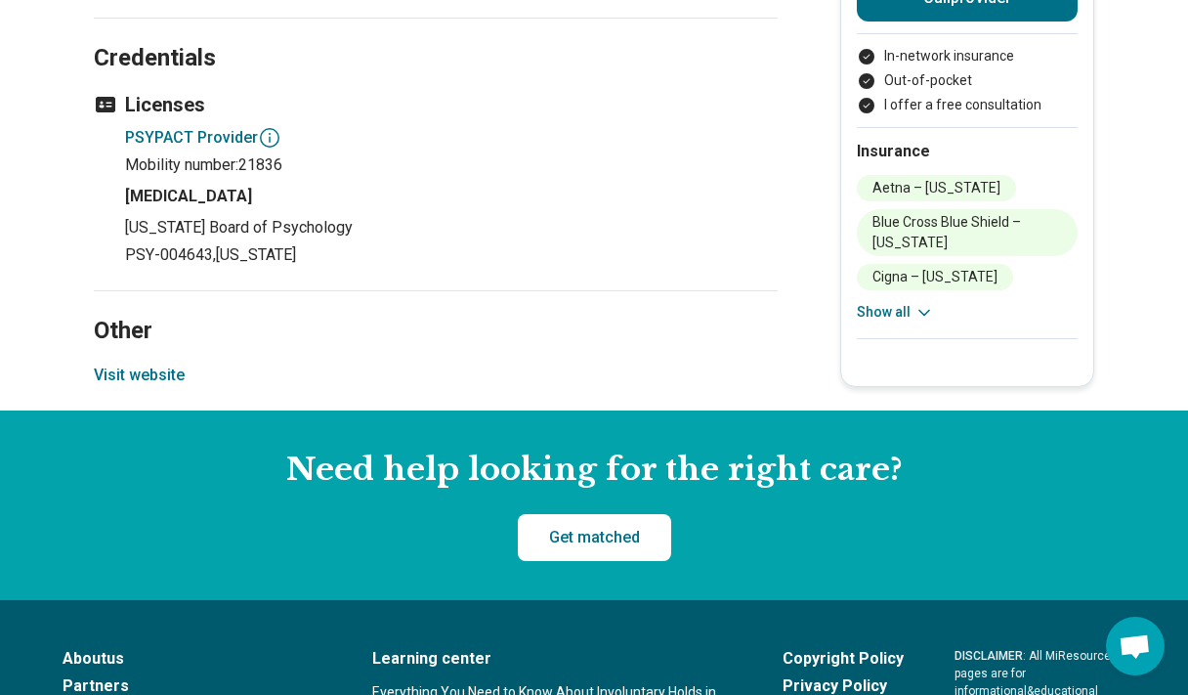
click at [163, 370] on button "Visit website" at bounding box center [139, 375] width 91 height 23
click at [652, 232] on p "[US_STATE] Board of Psychology" at bounding box center [451, 227] width 653 height 23
